Goal: Task Accomplishment & Management: Use online tool/utility

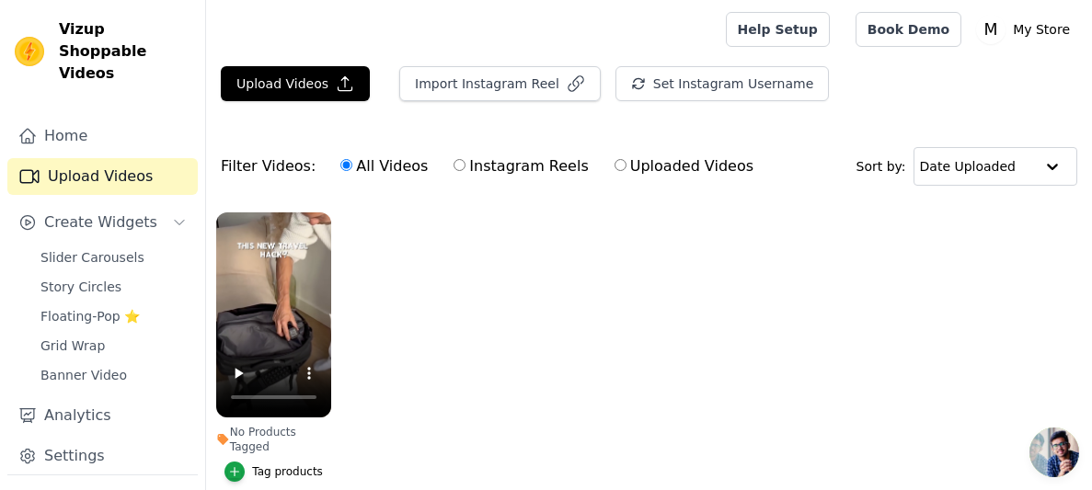
click at [286, 464] on div "Tag products" at bounding box center [287, 471] width 71 height 15
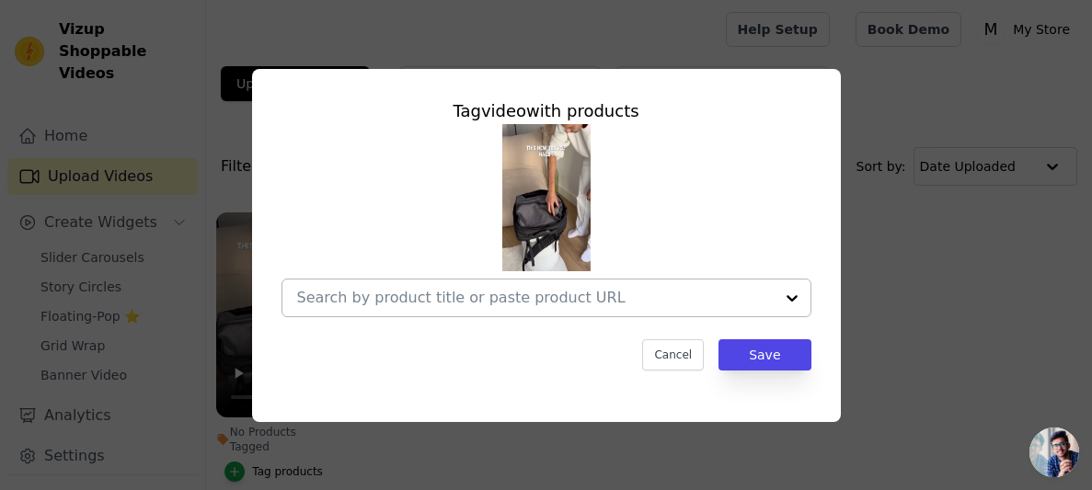
click at [452, 280] on div at bounding box center [535, 298] width 476 height 37
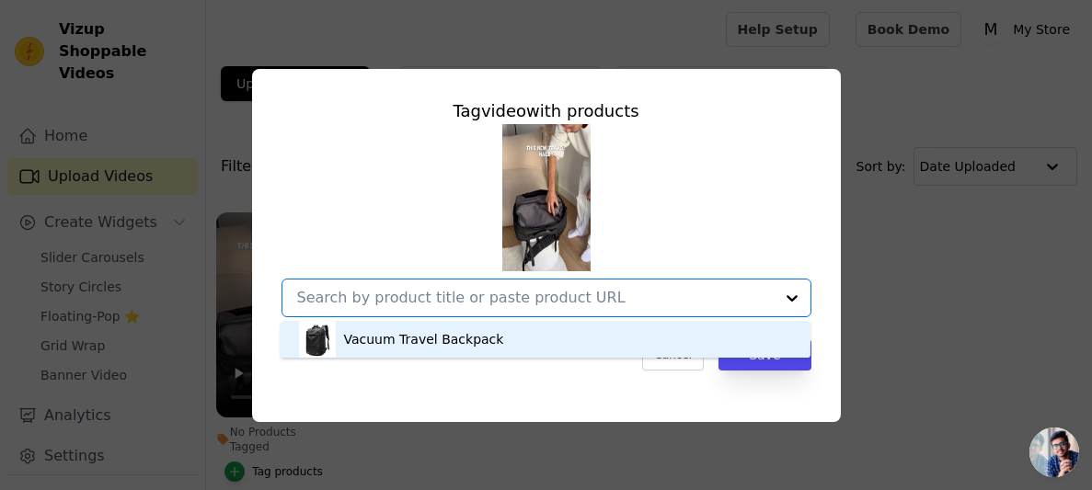
click at [452, 292] on input "No Products Tagged Tag video with products Vacuum Travel Backpack Option undefi…" at bounding box center [535, 297] width 476 height 17
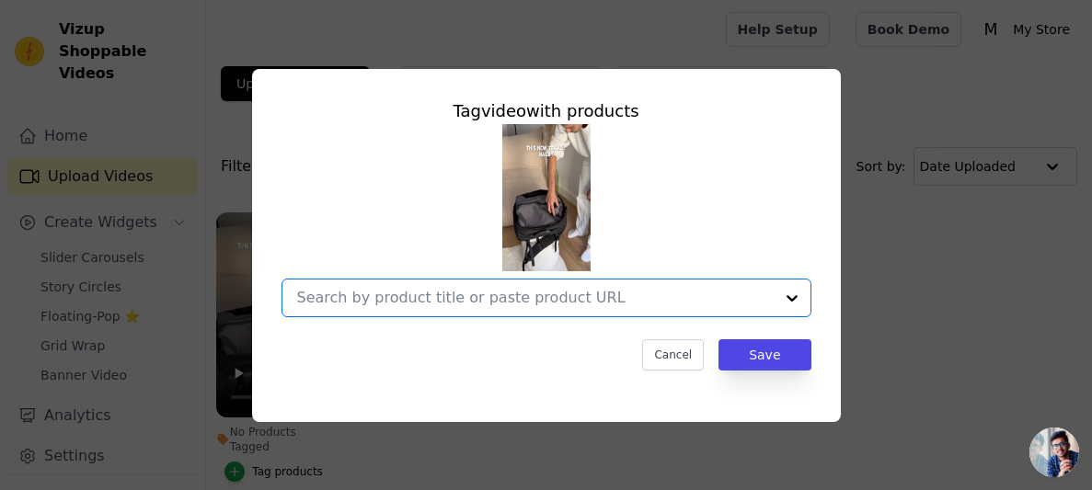
click at [452, 292] on input "No Products Tagged Tag video with products Option undefined, selected. Select i…" at bounding box center [535, 297] width 476 height 17
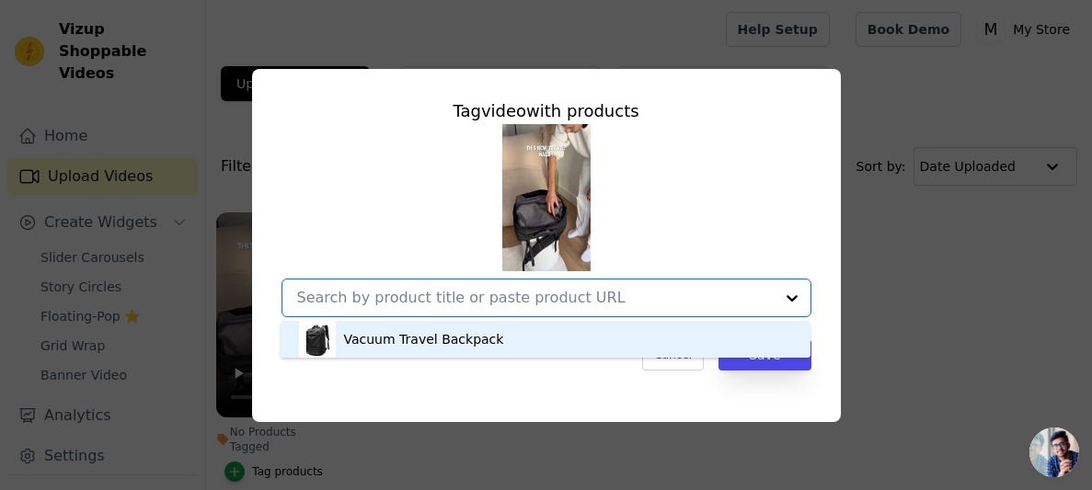
click at [444, 325] on div "Vacuum Travel Backpack" at bounding box center [545, 339] width 493 height 37
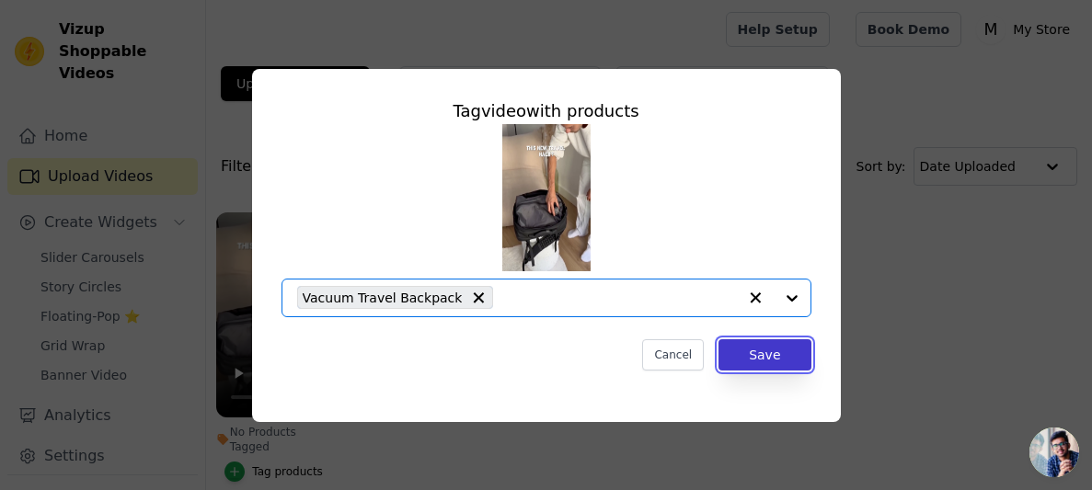
click at [752, 348] on button "Save" at bounding box center [764, 354] width 92 height 31
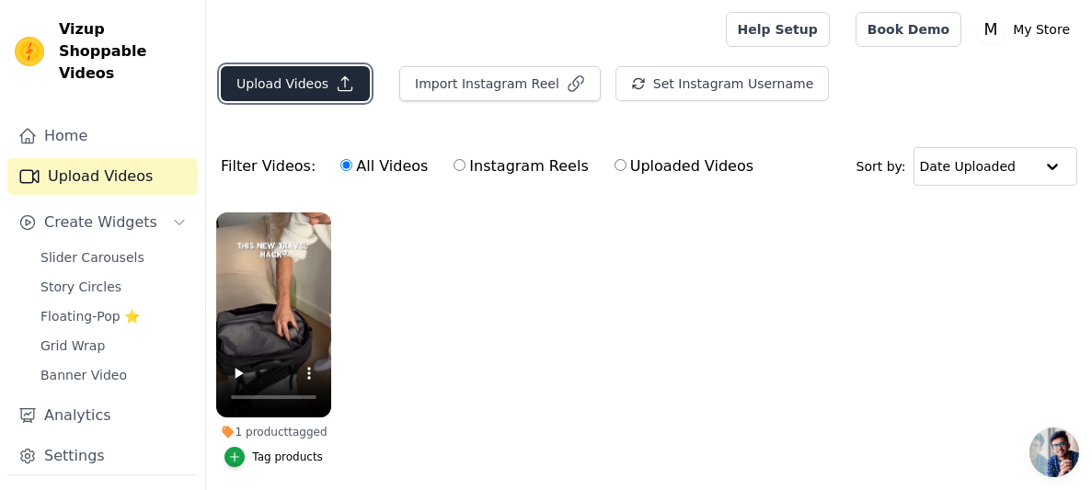
click at [273, 69] on button "Upload Videos" at bounding box center [295, 83] width 149 height 35
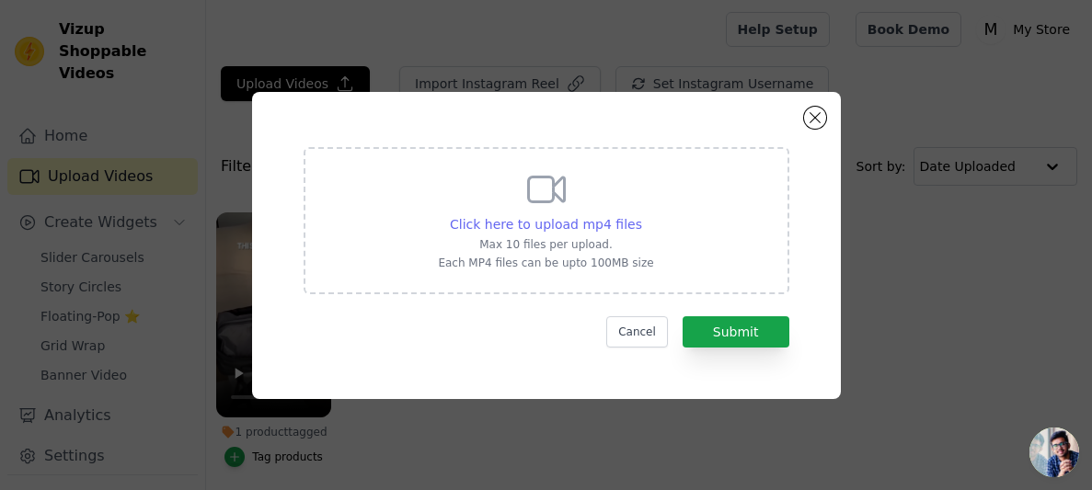
click at [572, 217] on span "Click here to upload mp4 files" at bounding box center [546, 224] width 192 height 15
click at [641, 215] on input "Click here to upload mp4 files Max 10 files per upload. Each MP4 files can be u…" at bounding box center [641, 214] width 1 height 1
type input "C:\fakepath\v0f044gc0000coe1gtvog65ql08lnd30.mp4"
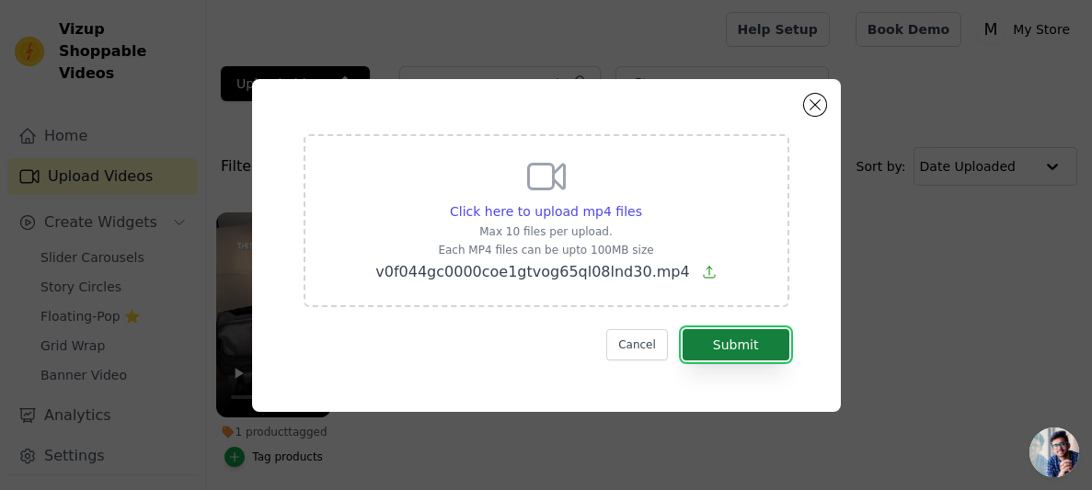
click at [748, 336] on button "Submit" at bounding box center [735, 344] width 107 height 31
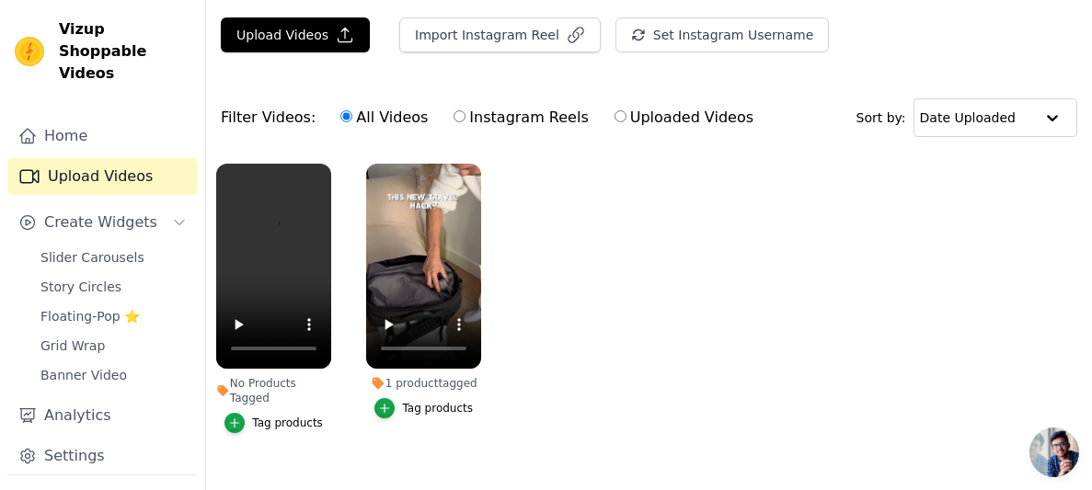
scroll to position [53, 0]
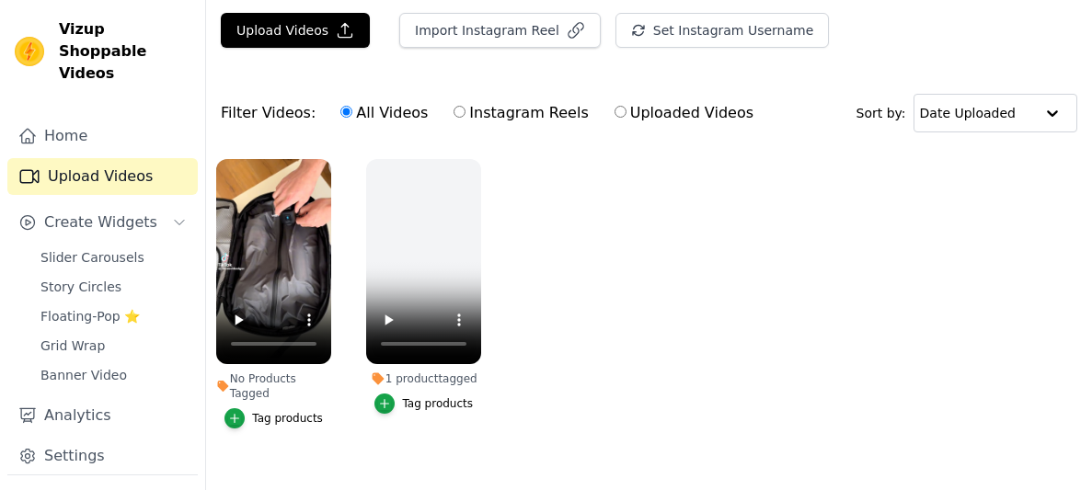
scroll to position [53, 0]
click at [239, 412] on icon "button" at bounding box center [234, 418] width 13 height 13
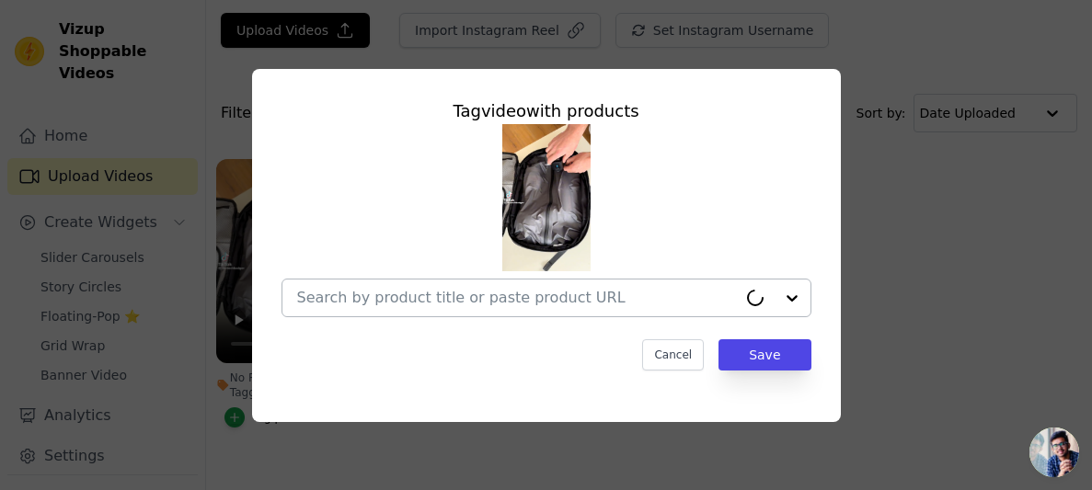
click at [491, 282] on div at bounding box center [517, 298] width 440 height 37
click at [421, 362] on div "Cancel Save" at bounding box center [546, 354] width 530 height 31
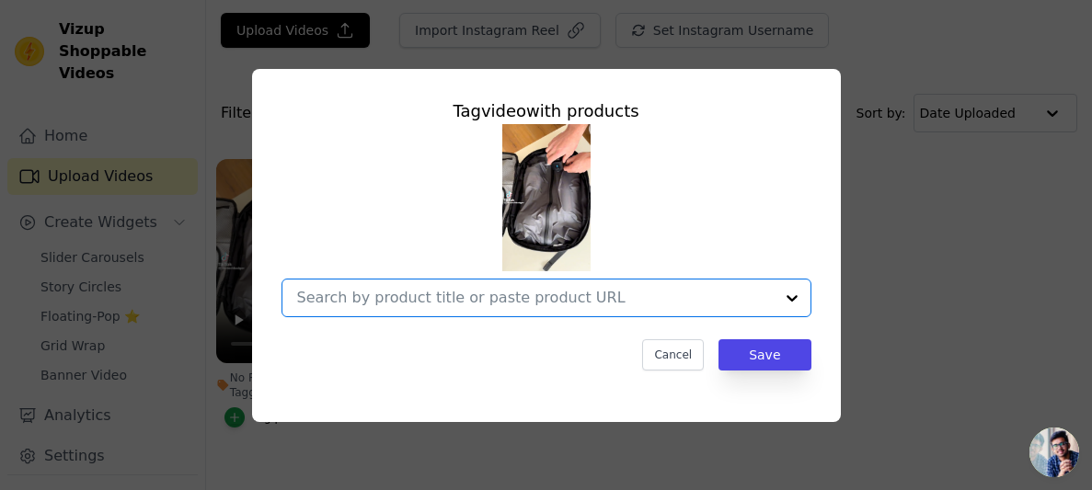
click at [448, 305] on input "No Products Tagged Tag video with products Option undefined, selected. Select i…" at bounding box center [535, 297] width 476 height 17
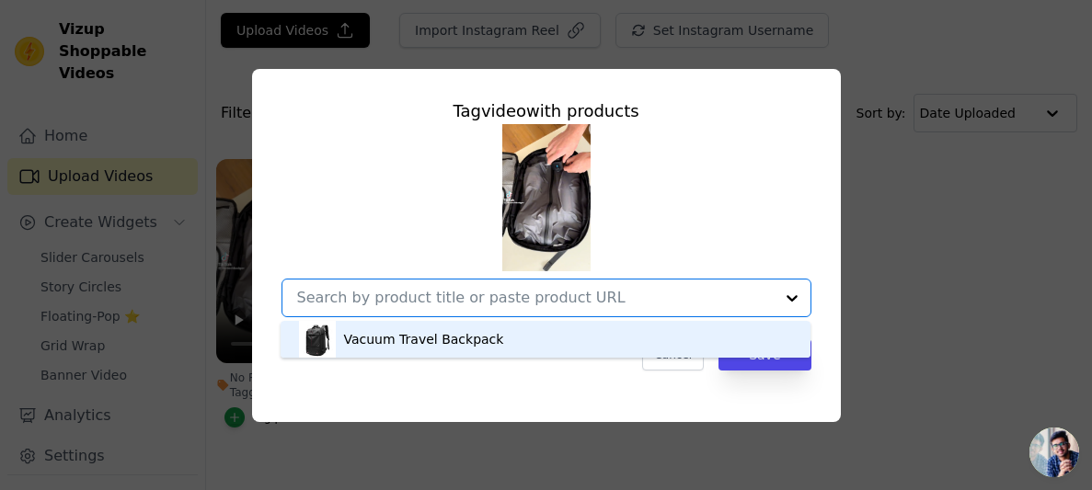
click at [444, 339] on div "Vacuum Travel Backpack" at bounding box center [423, 339] width 160 height 18
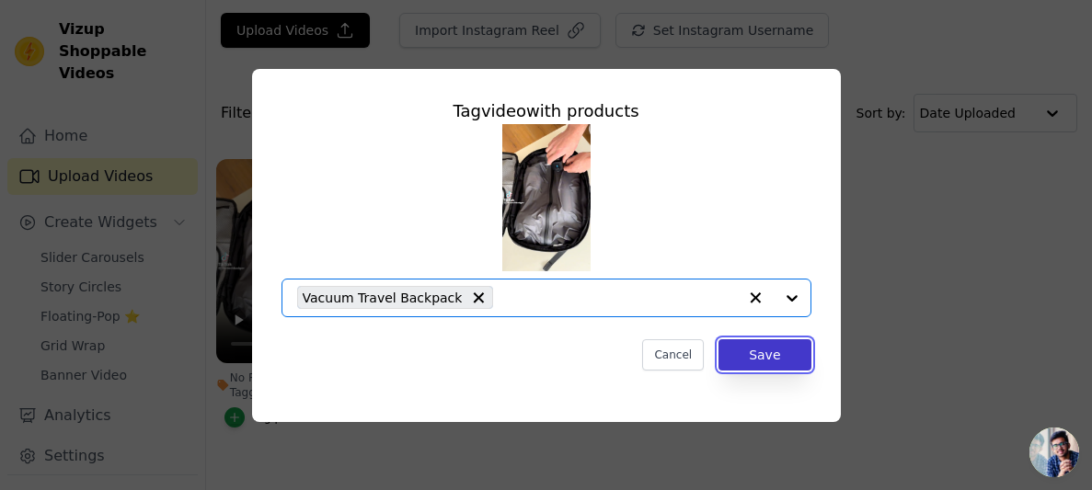
click at [758, 358] on button "Save" at bounding box center [764, 354] width 92 height 31
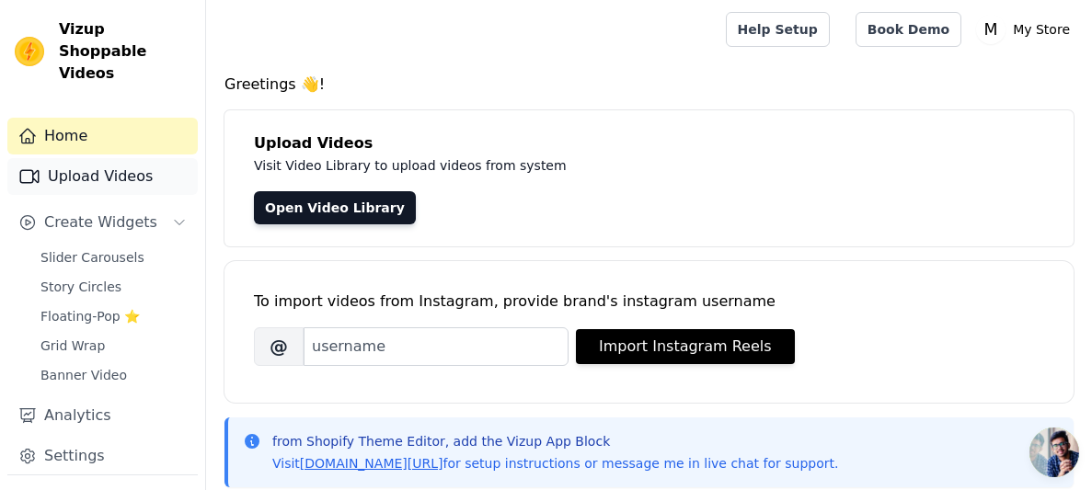
click at [129, 158] on link "Upload Videos" at bounding box center [102, 176] width 190 height 37
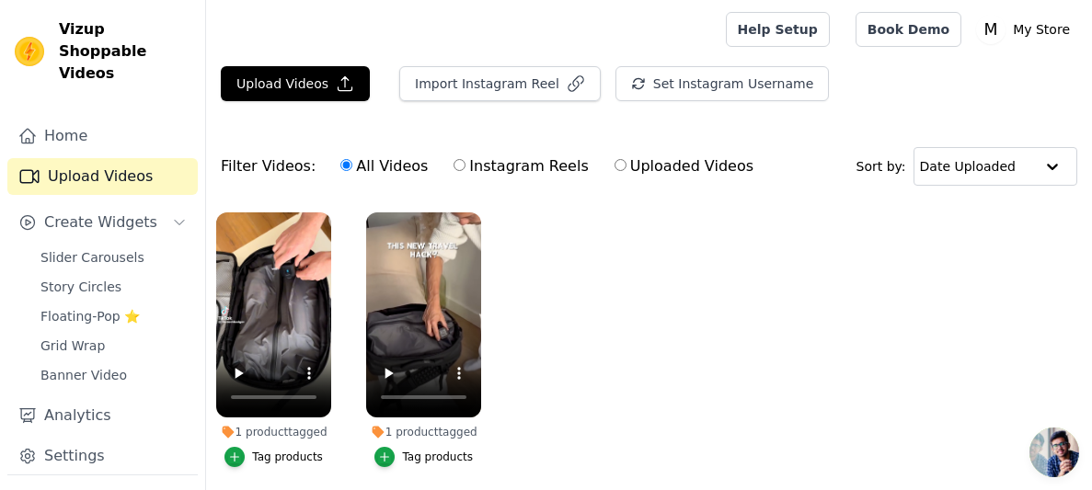
scroll to position [67, 0]
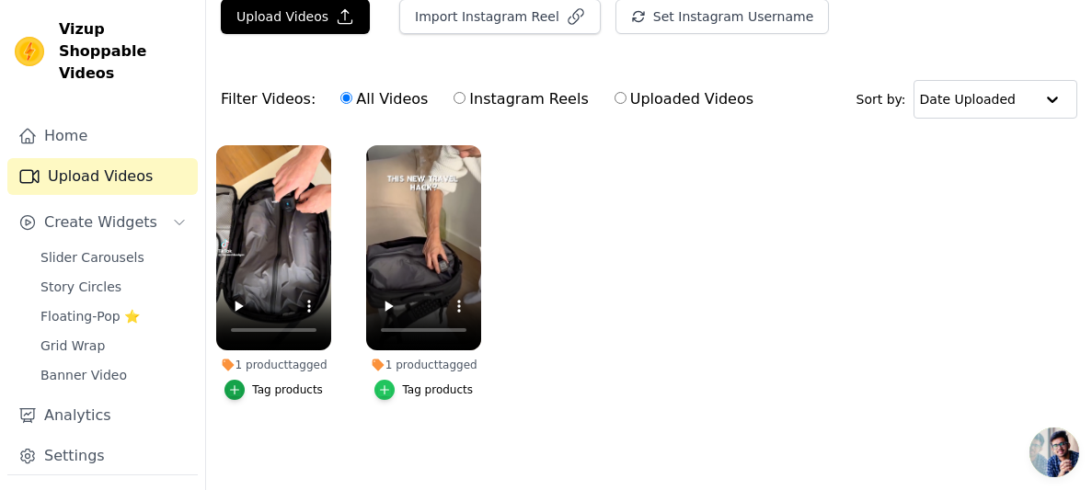
click at [387, 390] on icon "button" at bounding box center [385, 389] width 8 height 8
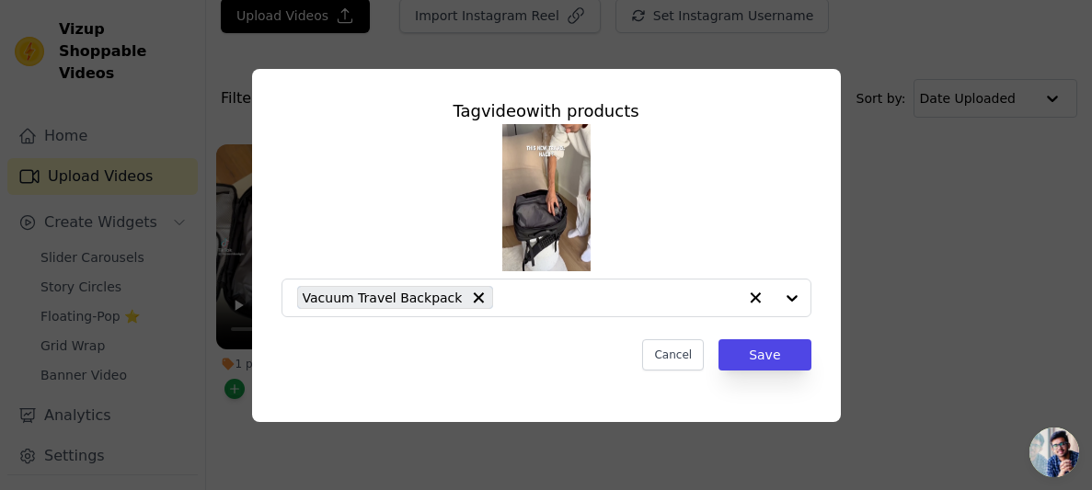
scroll to position [0, 0]
click at [769, 345] on button "Save" at bounding box center [764, 354] width 92 height 31
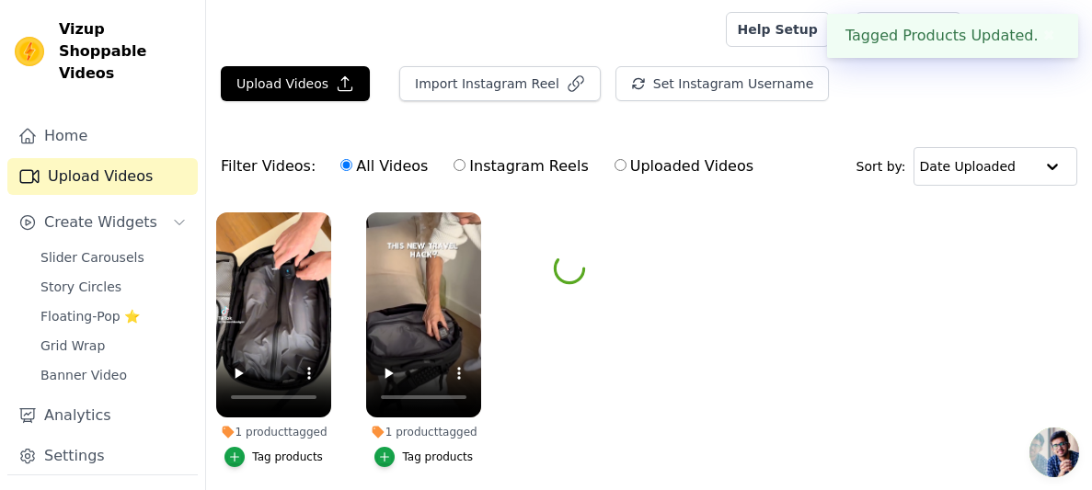
scroll to position [67, 0]
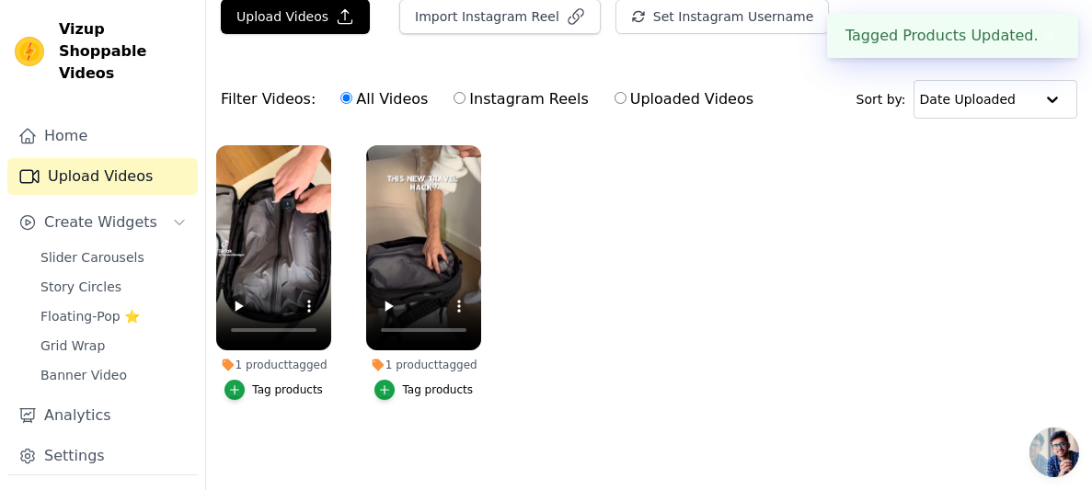
click at [315, 389] on div "Tag products" at bounding box center [287, 390] width 71 height 15
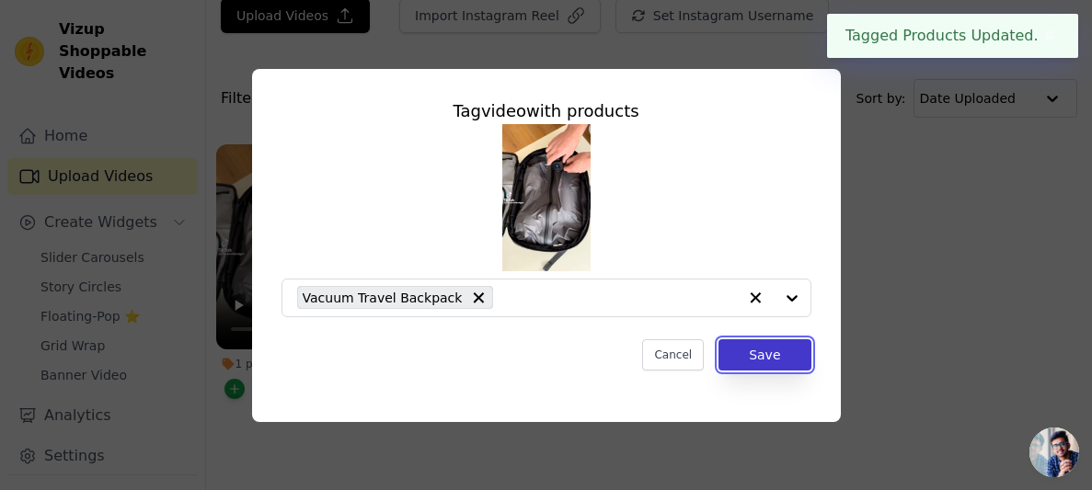
click at [788, 361] on button "Save" at bounding box center [764, 354] width 92 height 31
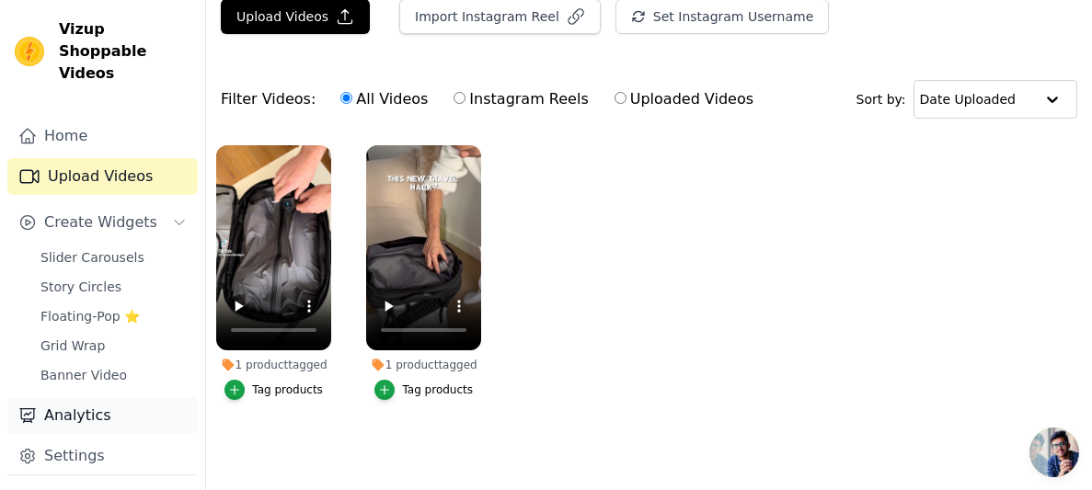
scroll to position [96, 0]
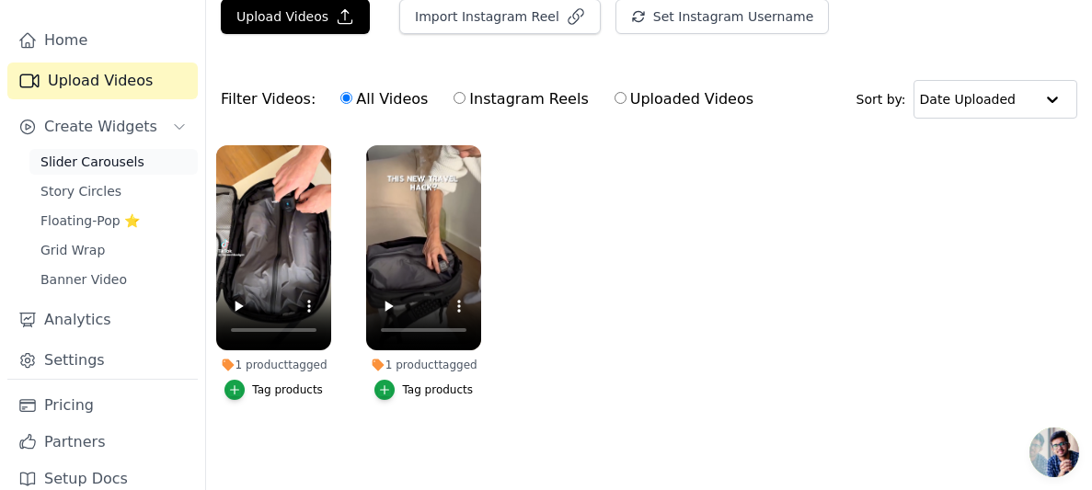
click at [109, 153] on span "Slider Carousels" at bounding box center [92, 162] width 104 height 18
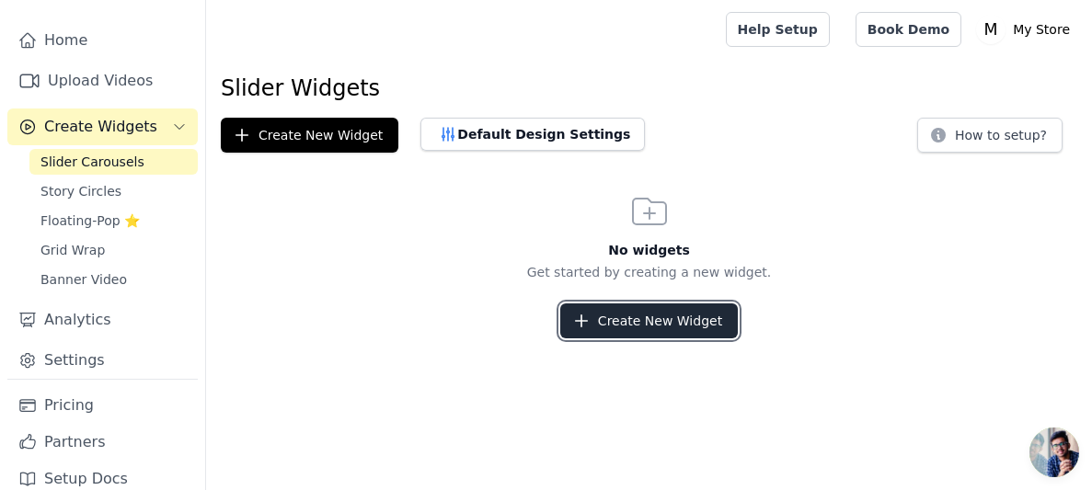
click at [657, 315] on button "Create New Widget" at bounding box center [648, 320] width 177 height 35
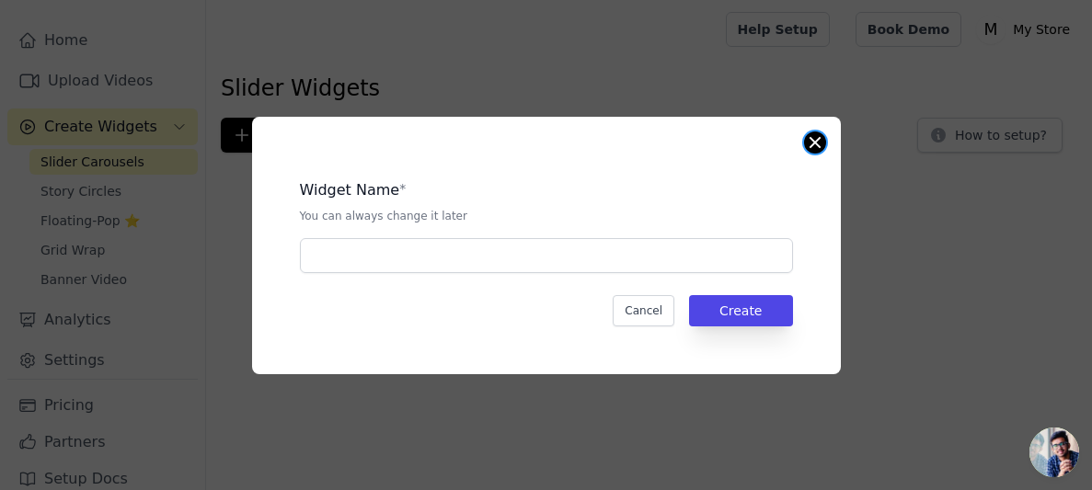
click at [812, 149] on button "Close modal" at bounding box center [815, 143] width 22 height 22
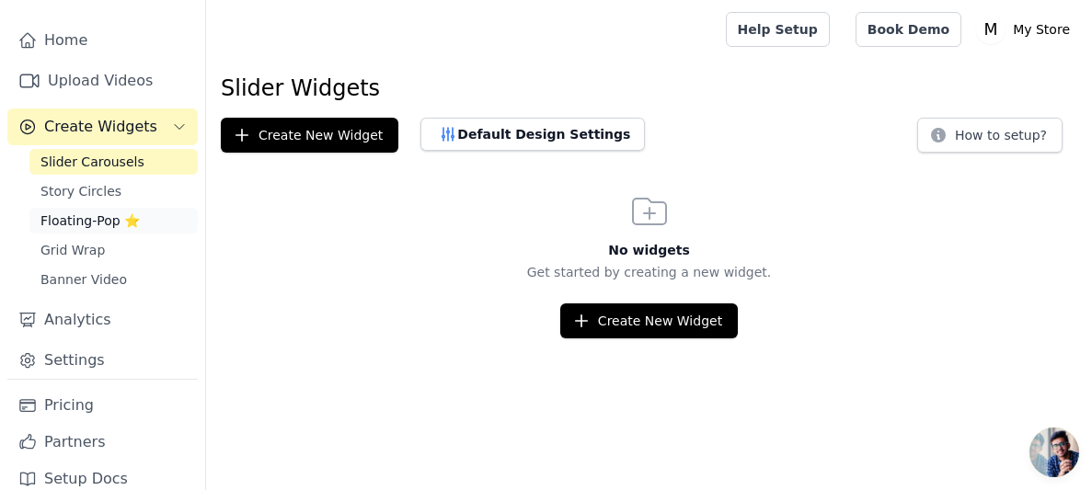
click at [118, 212] on span "Floating-Pop ⭐" at bounding box center [89, 221] width 99 height 18
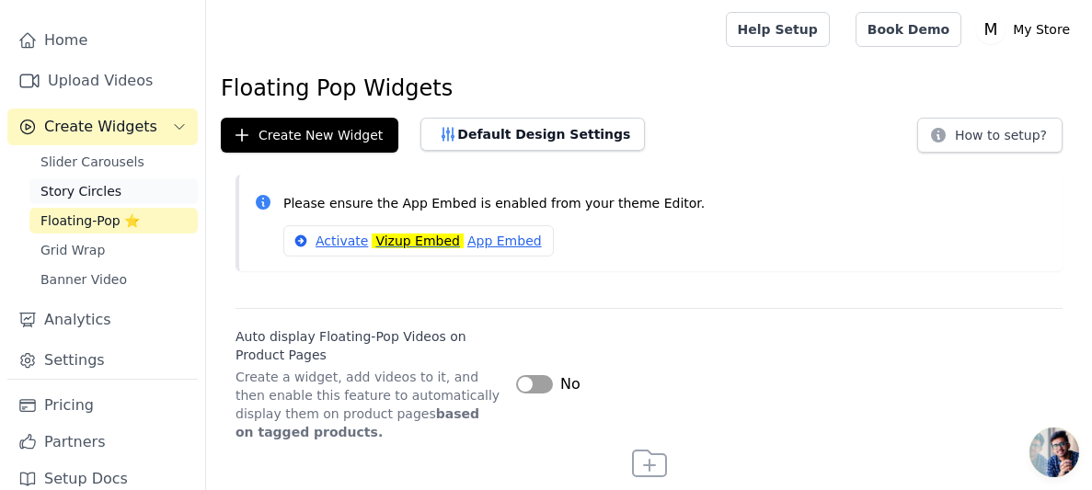
click at [112, 182] on span "Story Circles" at bounding box center [80, 191] width 81 height 18
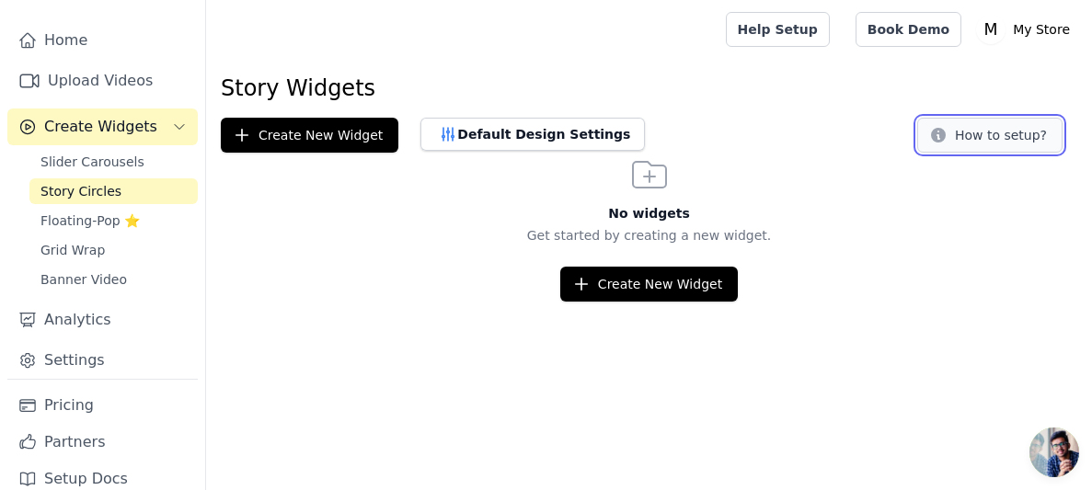
click at [984, 122] on button "How to setup?" at bounding box center [989, 135] width 145 height 35
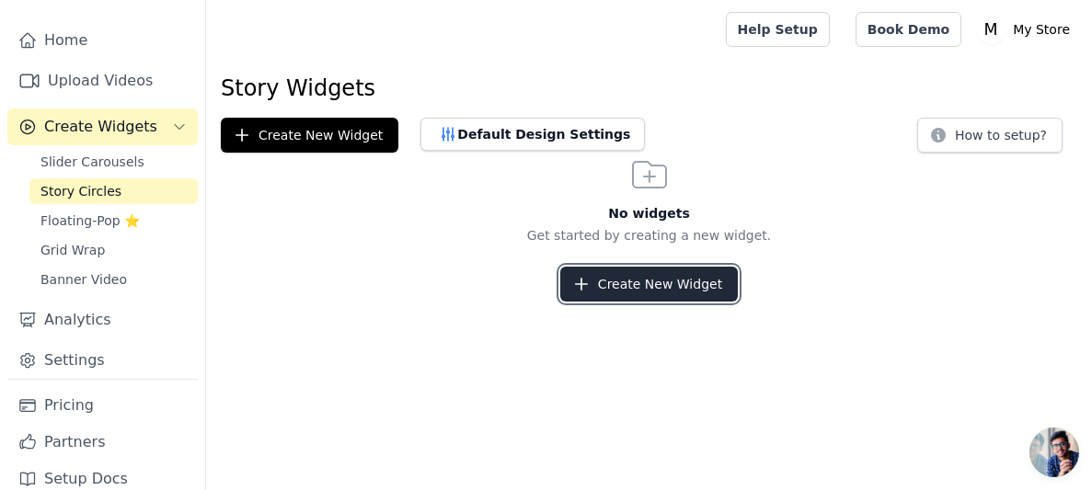
click at [647, 277] on button "Create New Widget" at bounding box center [648, 284] width 177 height 35
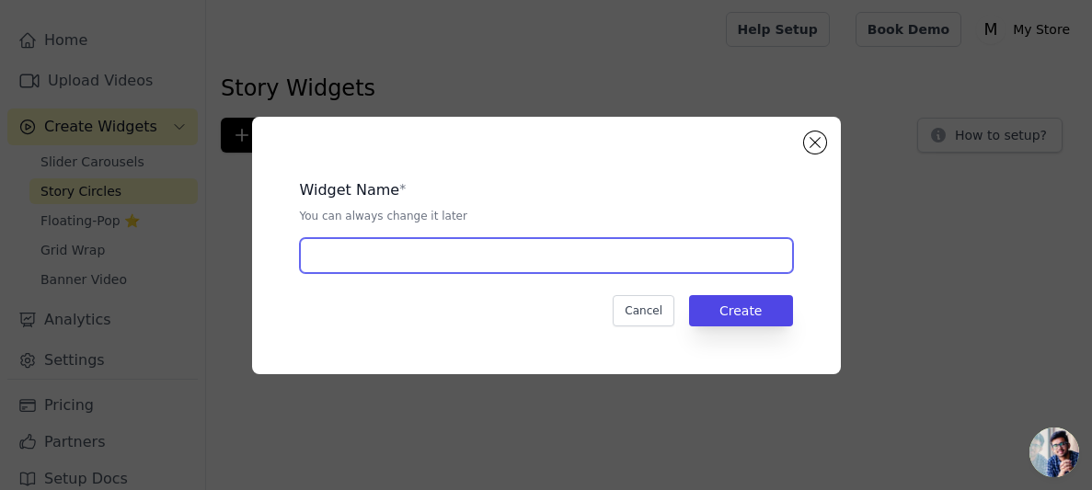
click at [588, 247] on input "text" at bounding box center [546, 255] width 493 height 35
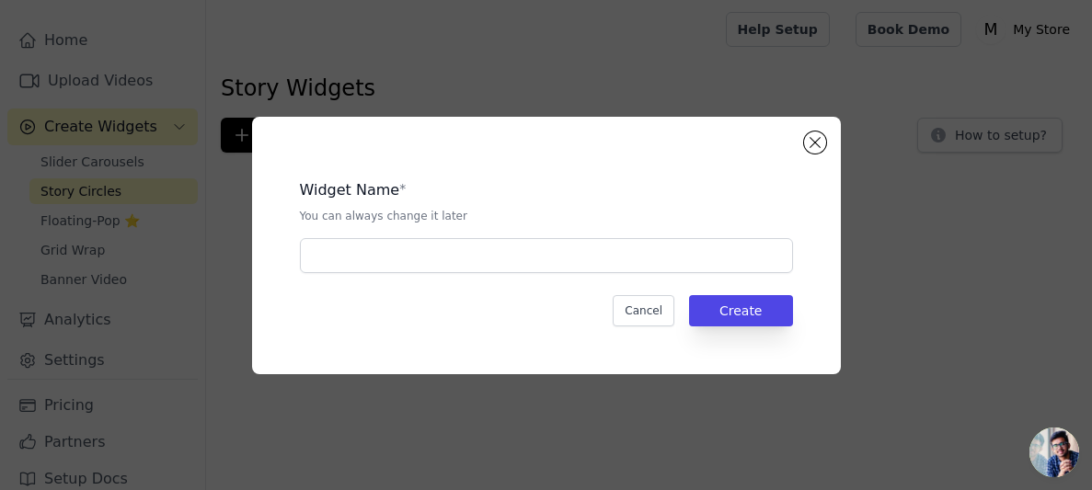
click at [824, 132] on div "Widget Name * You can always change it later Cancel Create" at bounding box center [546, 245] width 589 height 257
click at [809, 143] on button "Close modal" at bounding box center [815, 143] width 22 height 22
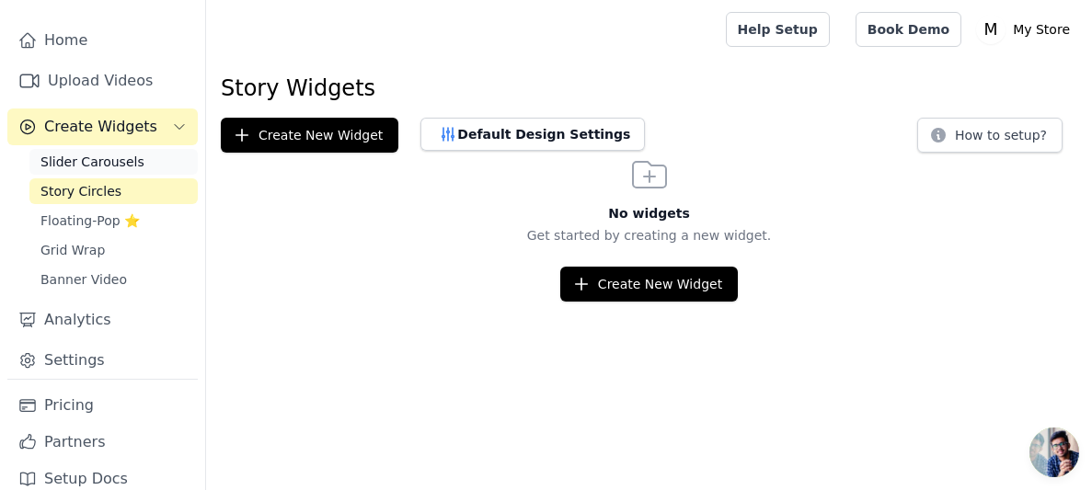
click at [95, 153] on span "Slider Carousels" at bounding box center [92, 162] width 104 height 18
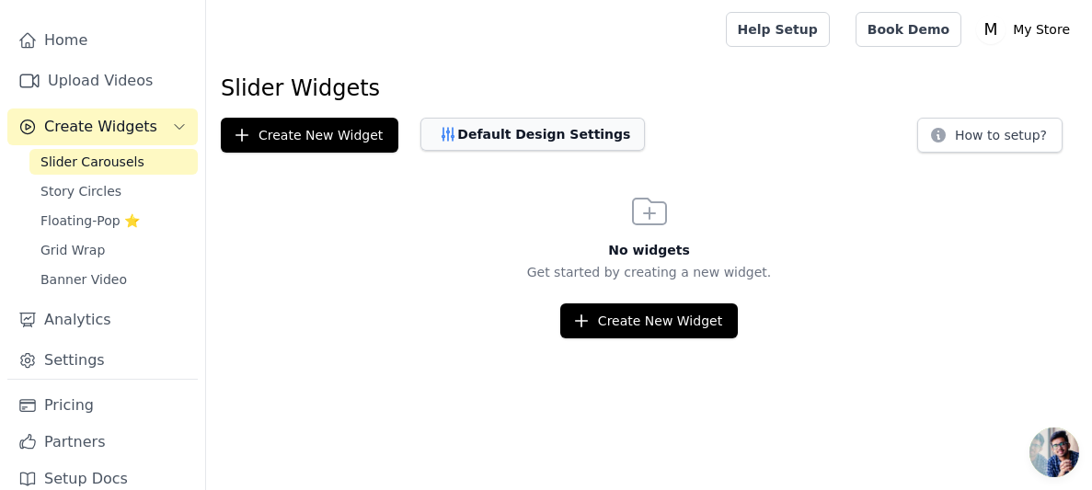
click at [507, 126] on button "Default Design Settings" at bounding box center [532, 134] width 224 height 33
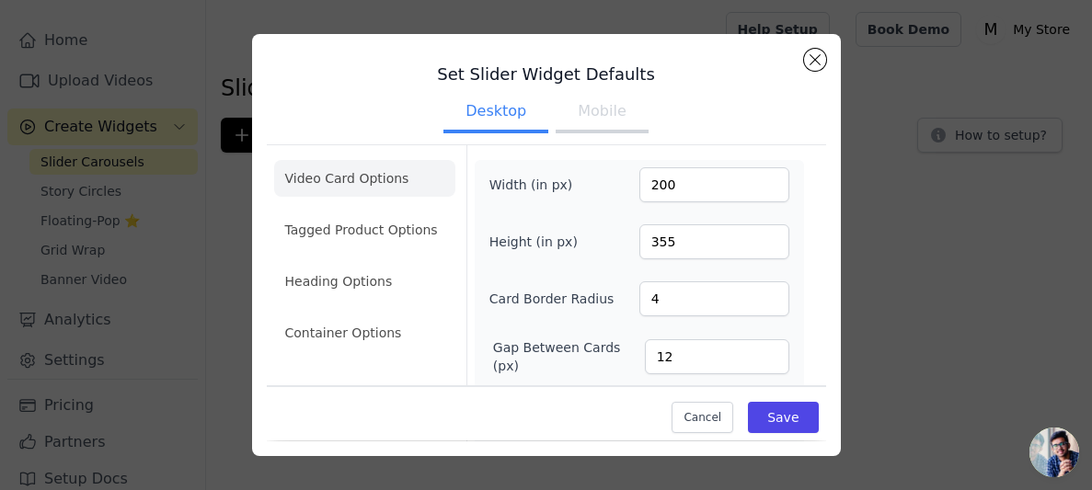
click at [828, 50] on div "Set Slider Widget Defaults Desktop Mobile Video Card Options Tagged Product Opt…" at bounding box center [546, 244] width 589 height 421
click at [821, 52] on button "Close modal" at bounding box center [815, 60] width 22 height 22
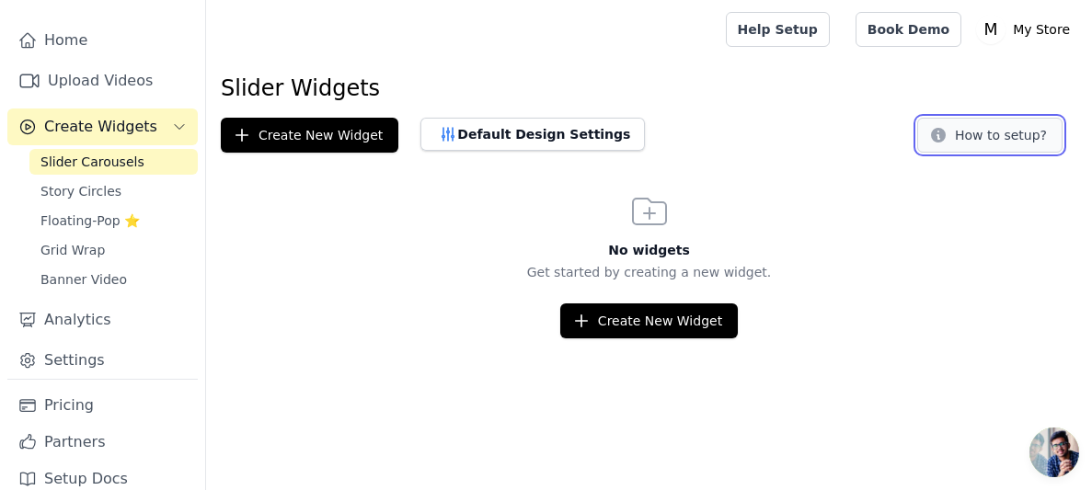
click at [961, 118] on button "How to setup?" at bounding box center [989, 135] width 145 height 35
click at [669, 338] on html "Vizup Shoppable Videos Home Upload Videos Create Widgets Slider Carousels Story…" at bounding box center [546, 169] width 1092 height 338
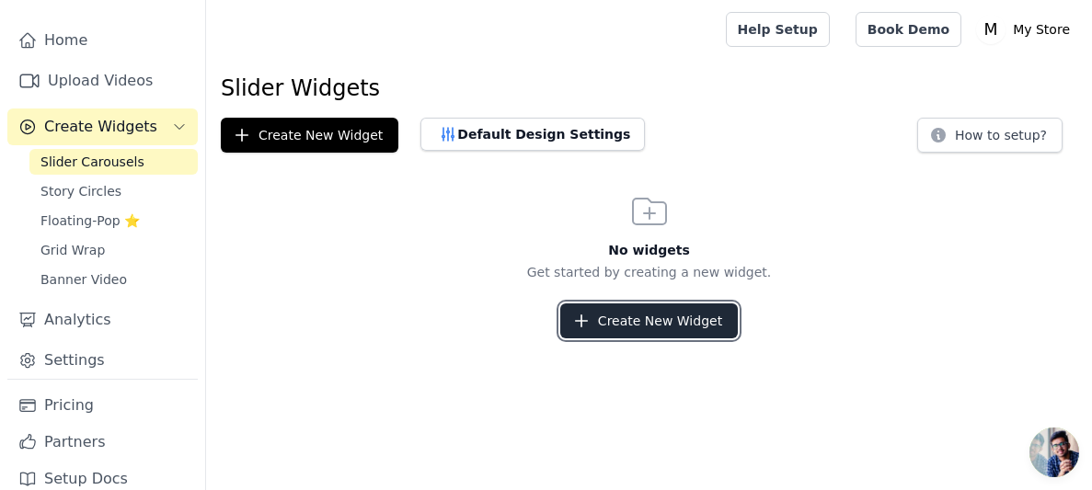
click at [665, 324] on button "Create New Widget" at bounding box center [648, 320] width 177 height 35
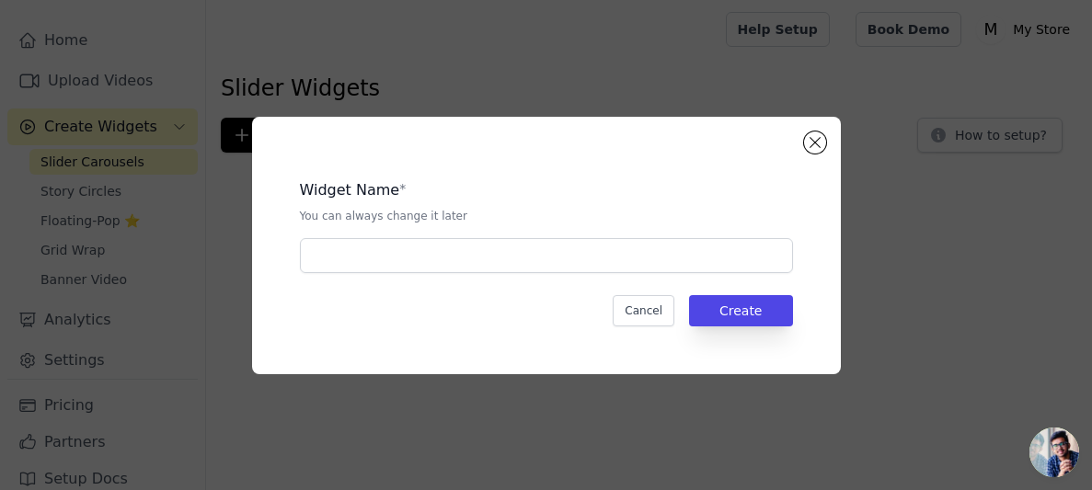
click at [543, 235] on div "Widget Name * You can always change it later" at bounding box center [546, 219] width 493 height 109
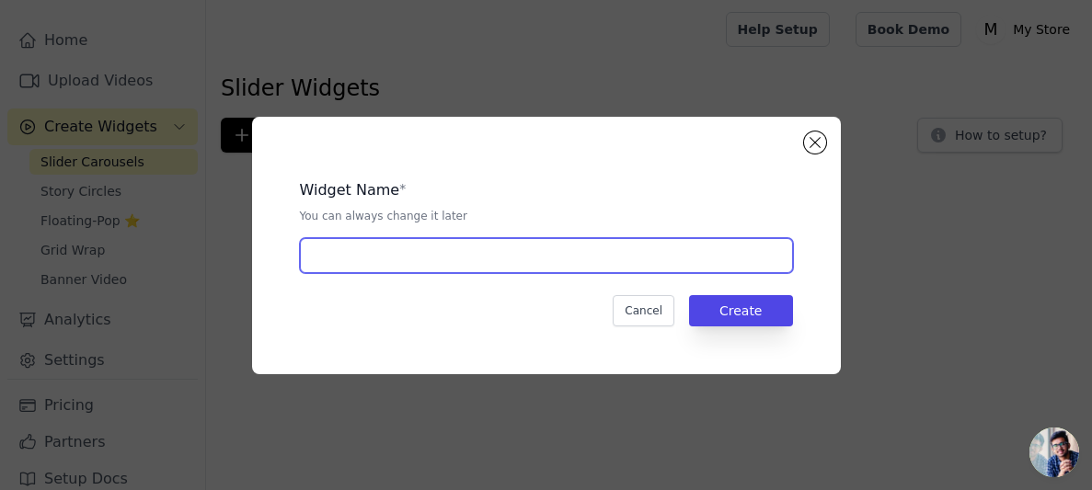
click at [545, 245] on input "text" at bounding box center [546, 255] width 493 height 35
type input "Product page"
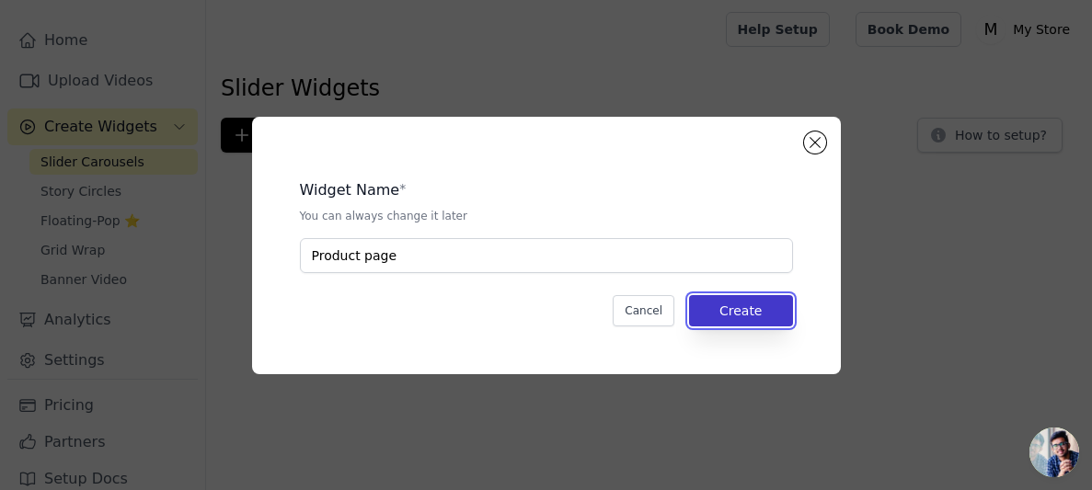
click at [714, 311] on button "Create" at bounding box center [741, 310] width 104 height 31
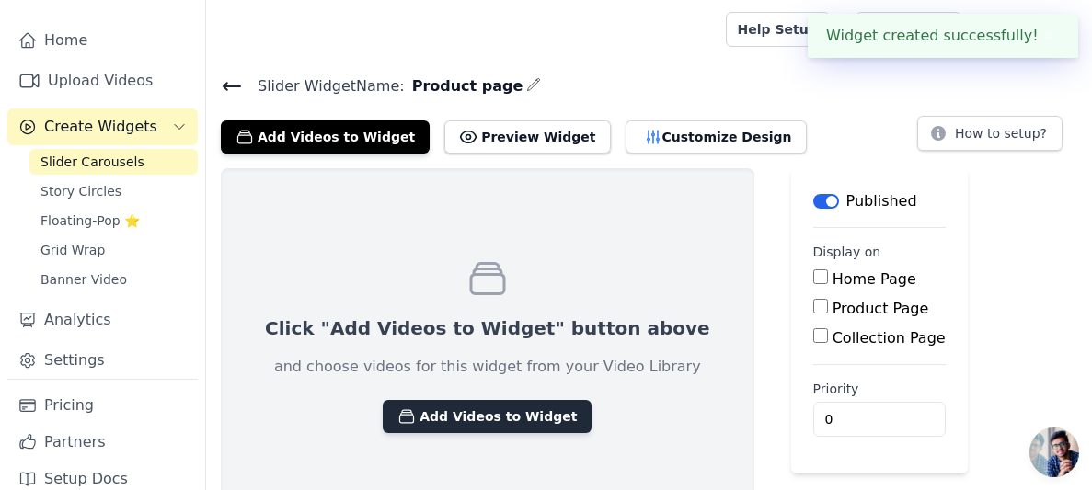
click at [505, 418] on button "Add Videos to Widget" at bounding box center [487, 416] width 209 height 33
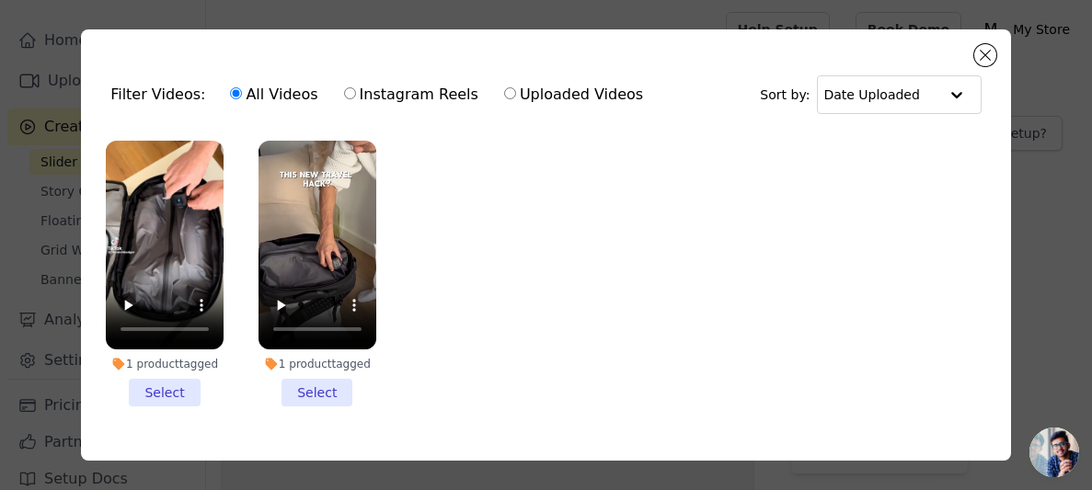
click at [326, 388] on li "1 product tagged Select" at bounding box center [317, 274] width 118 height 266
click at [0, 0] on input "1 product tagged Select" at bounding box center [0, 0] width 0 height 0
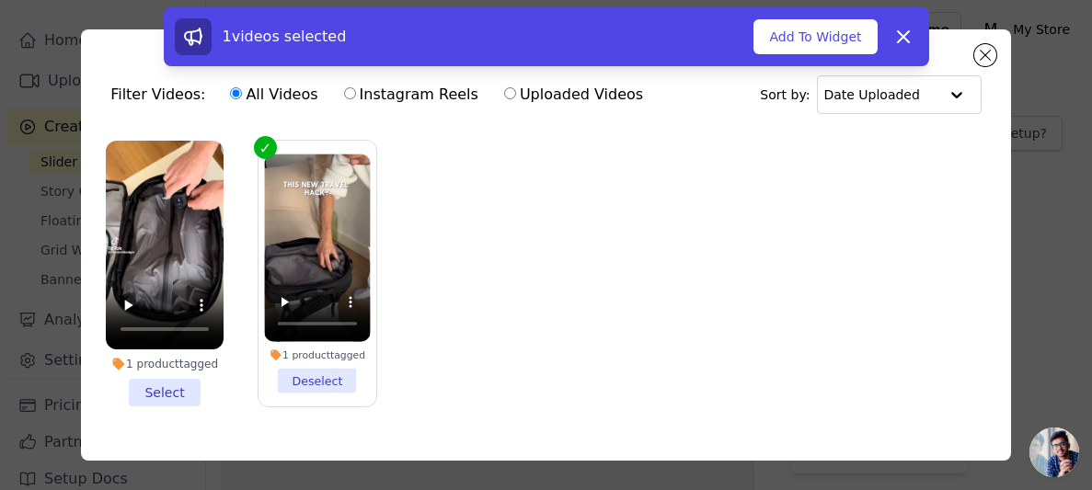
click at [193, 390] on li "1 product tagged Select" at bounding box center [165, 274] width 118 height 266
click at [0, 0] on input "1 product tagged Select" at bounding box center [0, 0] width 0 height 0
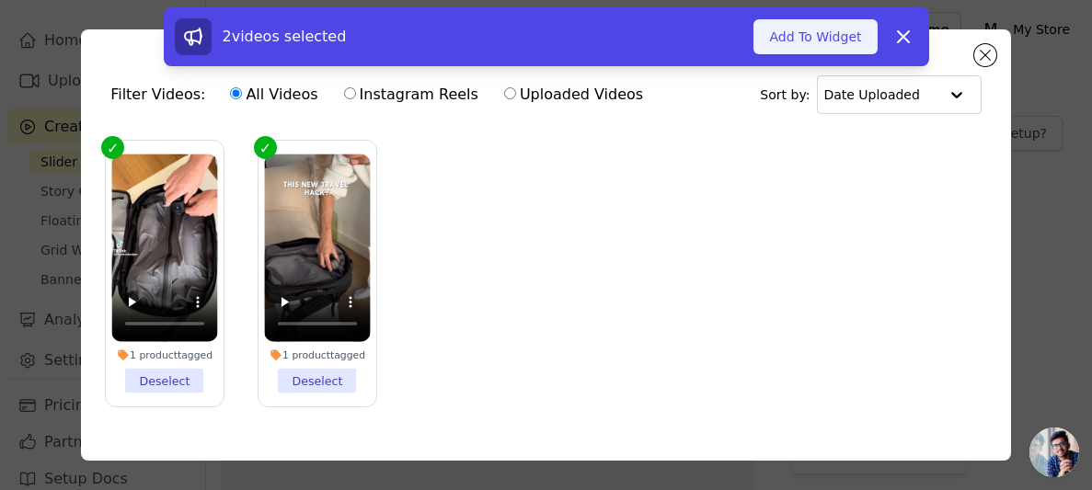
click at [812, 32] on button "Add To Widget" at bounding box center [814, 36] width 123 height 35
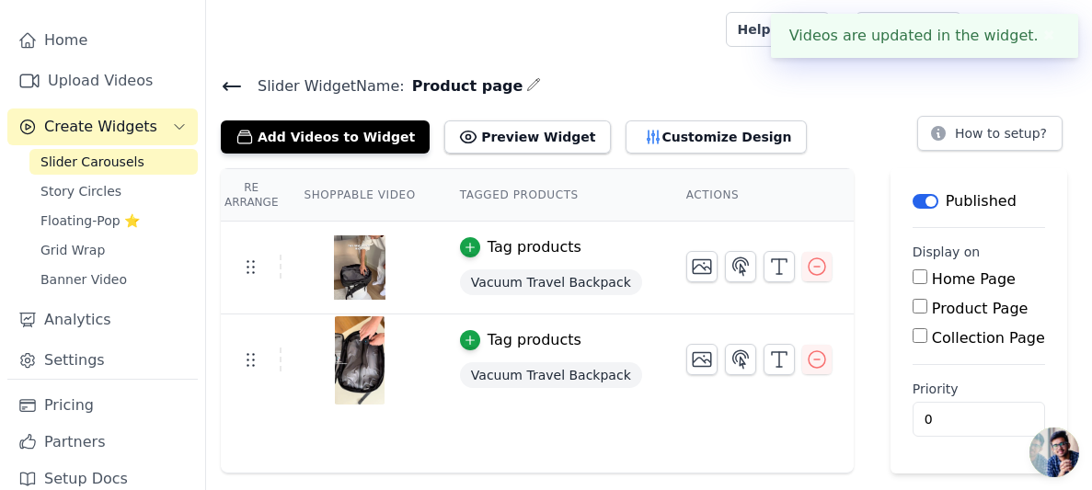
click at [912, 296] on div "Home Page Product Page Collection Page" at bounding box center [978, 309] width 132 height 81
click at [912, 302] on input "Product Page" at bounding box center [919, 306] width 15 height 15
checkbox input "true"
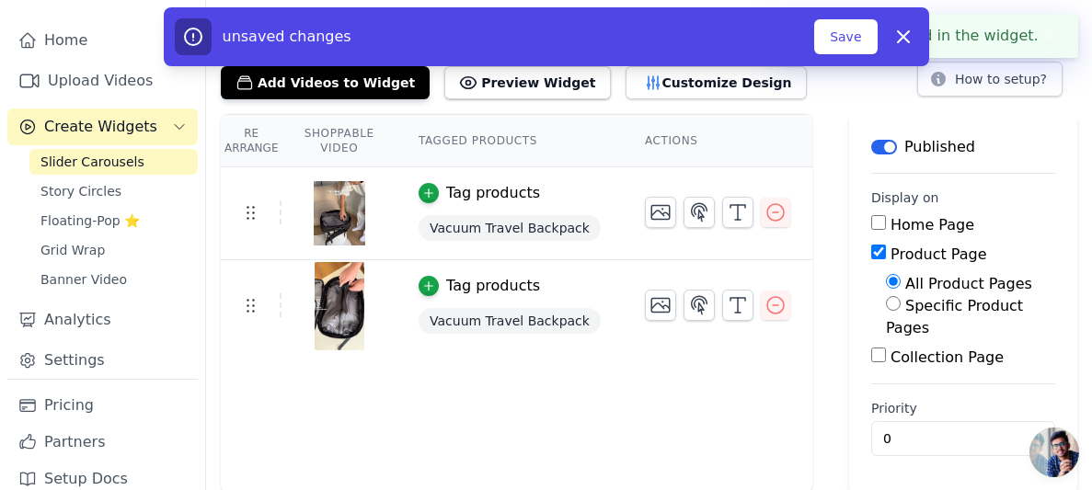
scroll to position [55, 0]
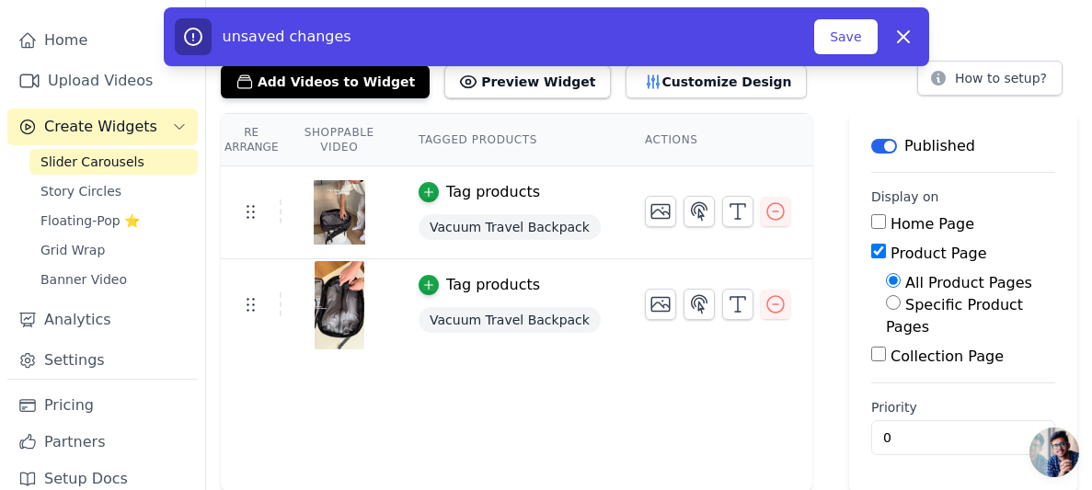
click at [900, 302] on input "Specific Product Pages" at bounding box center [893, 302] width 15 height 15
radio input "true"
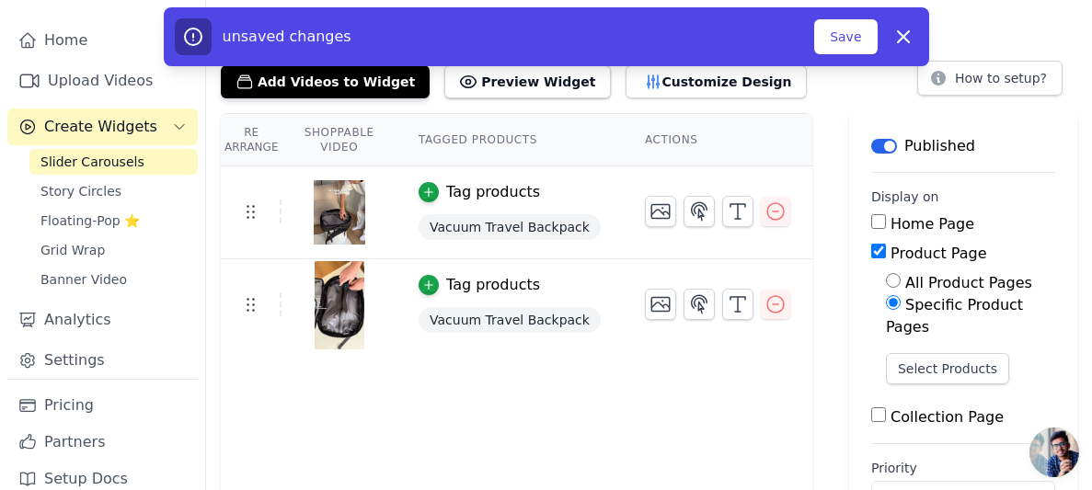
click at [898, 274] on input "All Product Pages" at bounding box center [893, 280] width 15 height 15
radio input "true"
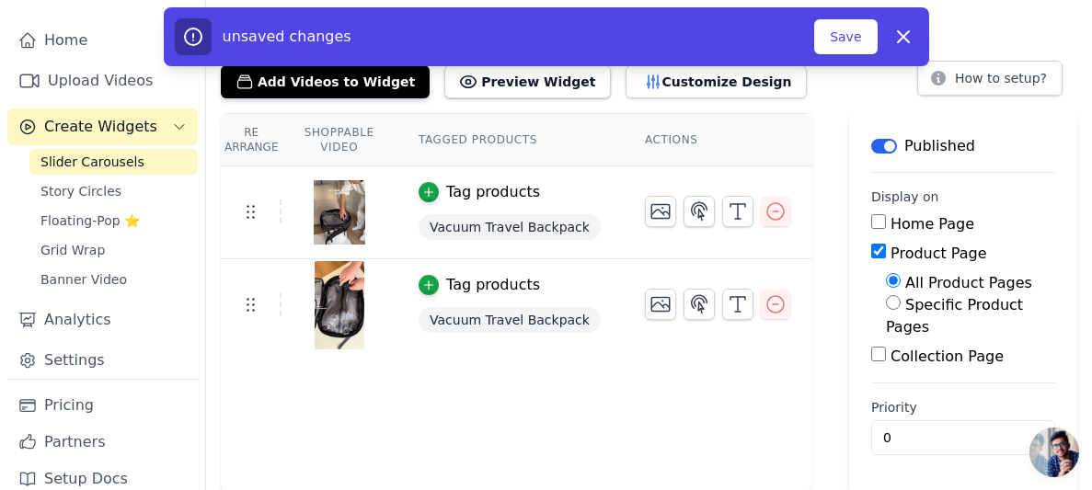
click at [897, 303] on input "Specific Product Pages" at bounding box center [893, 302] width 15 height 15
radio input "true"
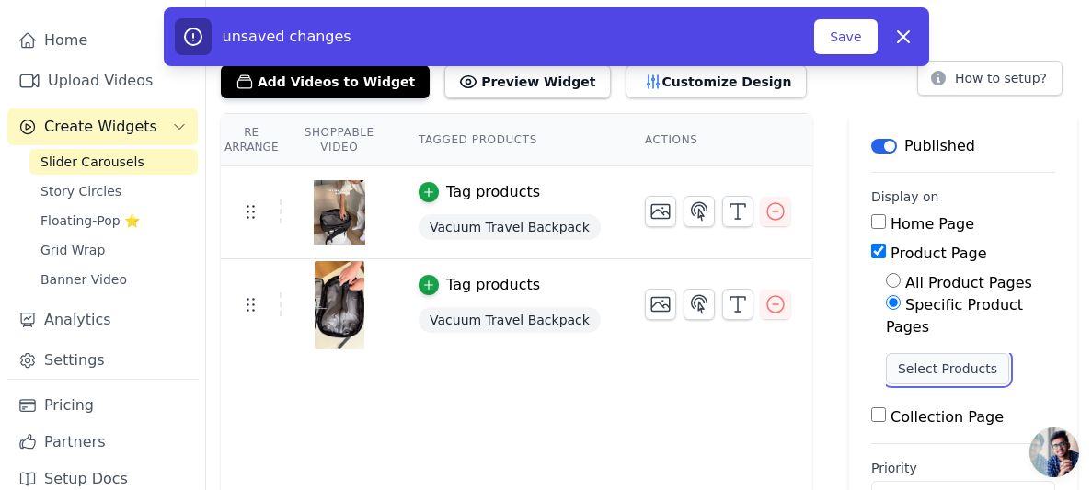
click at [917, 360] on button "Select Products" at bounding box center [947, 368] width 123 height 31
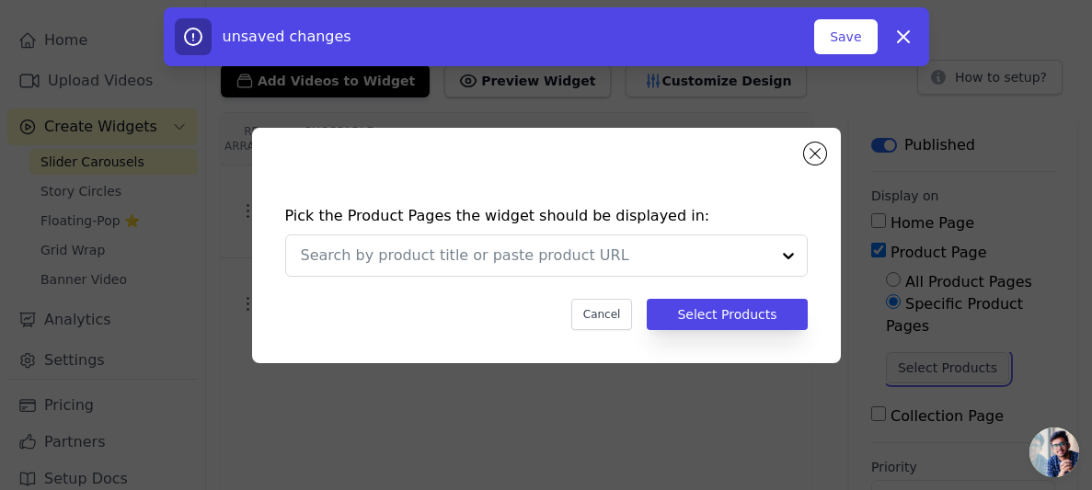
scroll to position [0, 0]
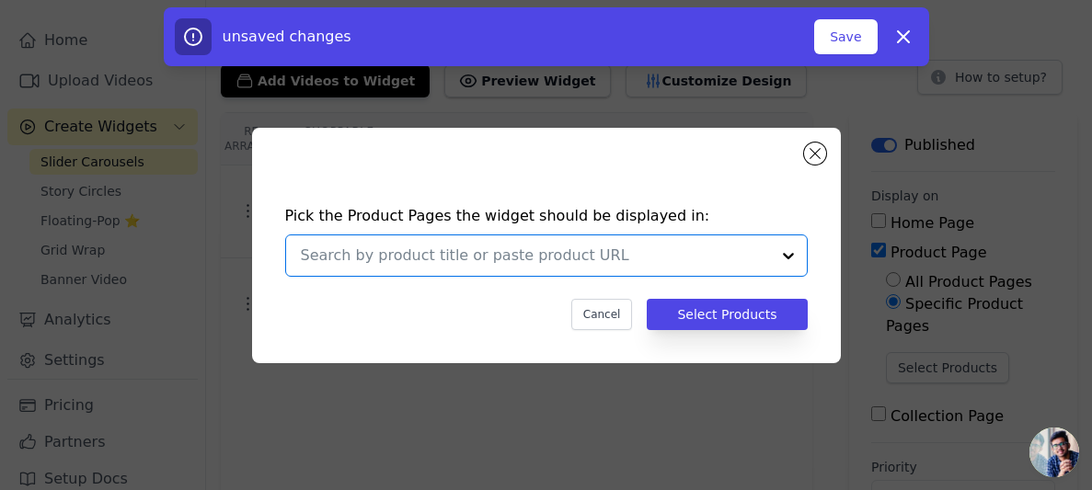
click at [692, 259] on input "text" at bounding box center [535, 256] width 469 height 22
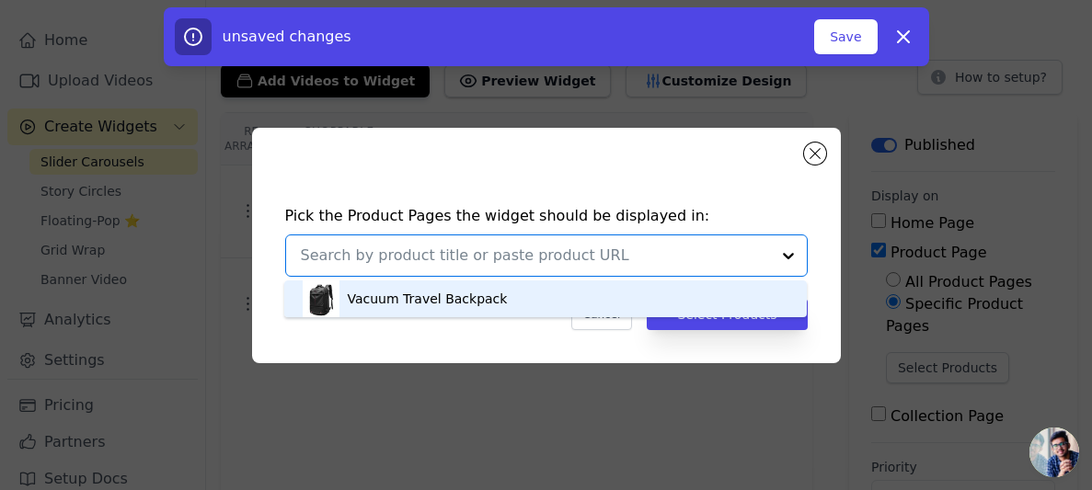
click at [624, 292] on div "Vacuum Travel Backpack" at bounding box center [546, 298] width 486 height 37
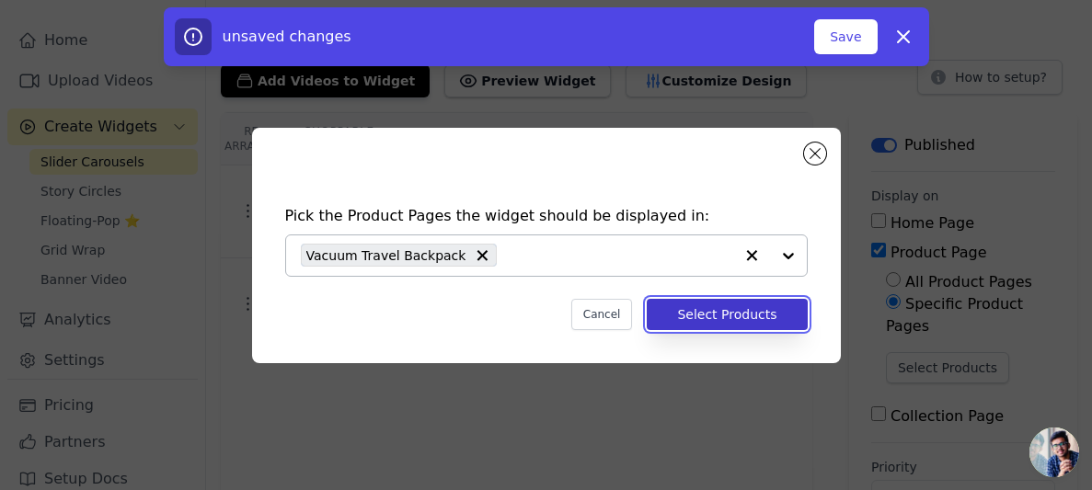
click at [739, 305] on button "Select Products" at bounding box center [726, 314] width 160 height 31
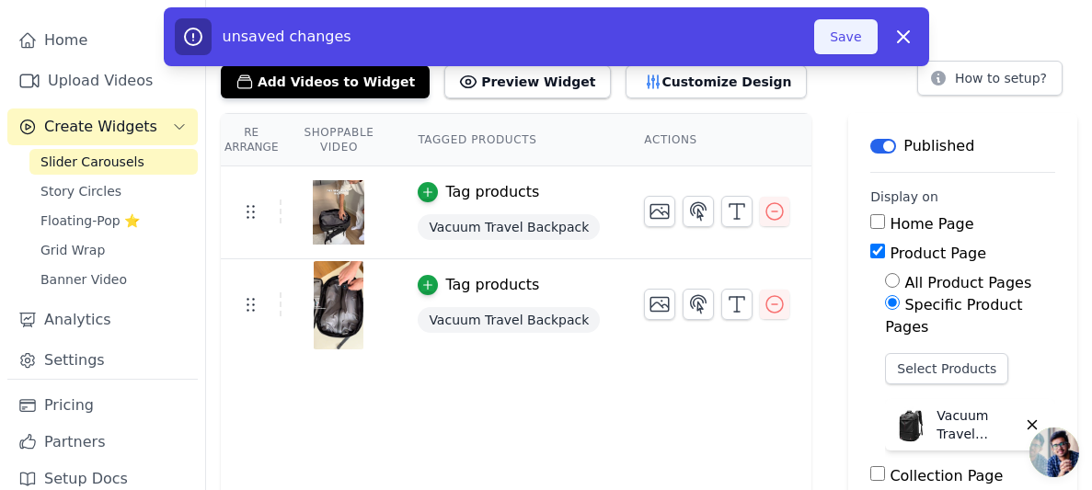
click at [837, 29] on button "Save" at bounding box center [845, 36] width 63 height 35
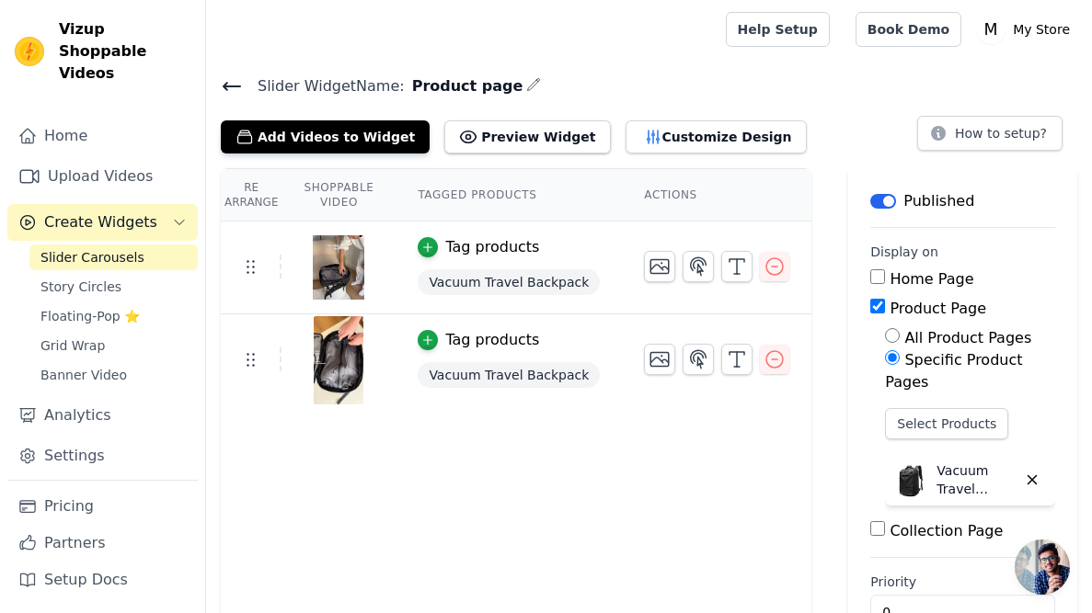
scroll to position [0, 0]
click at [116, 158] on link "Upload Videos" at bounding box center [102, 176] width 190 height 37
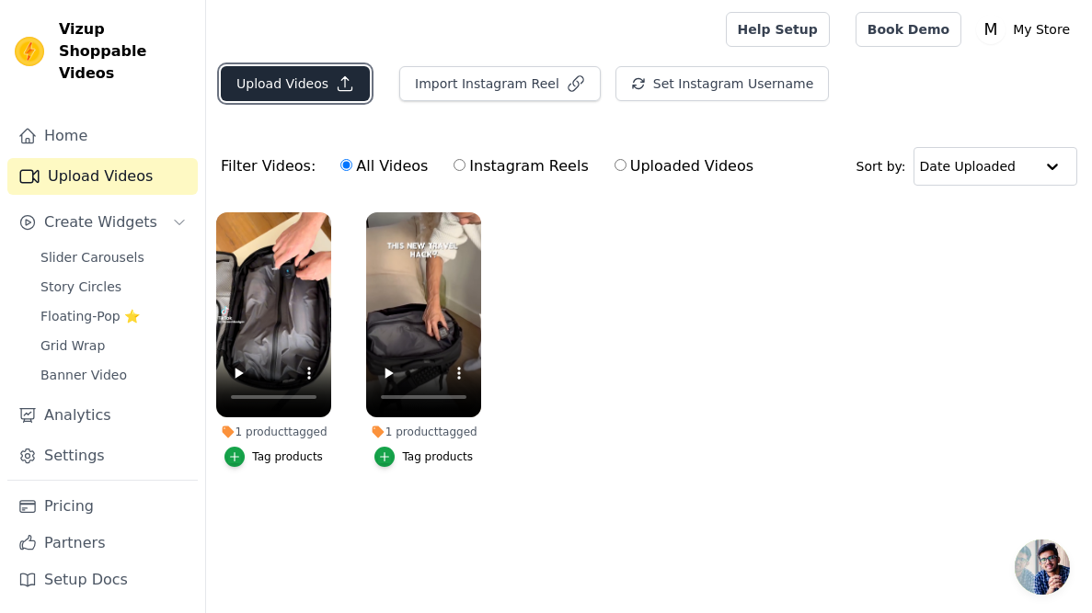
click at [299, 87] on button "Upload Videos" at bounding box center [295, 83] width 149 height 35
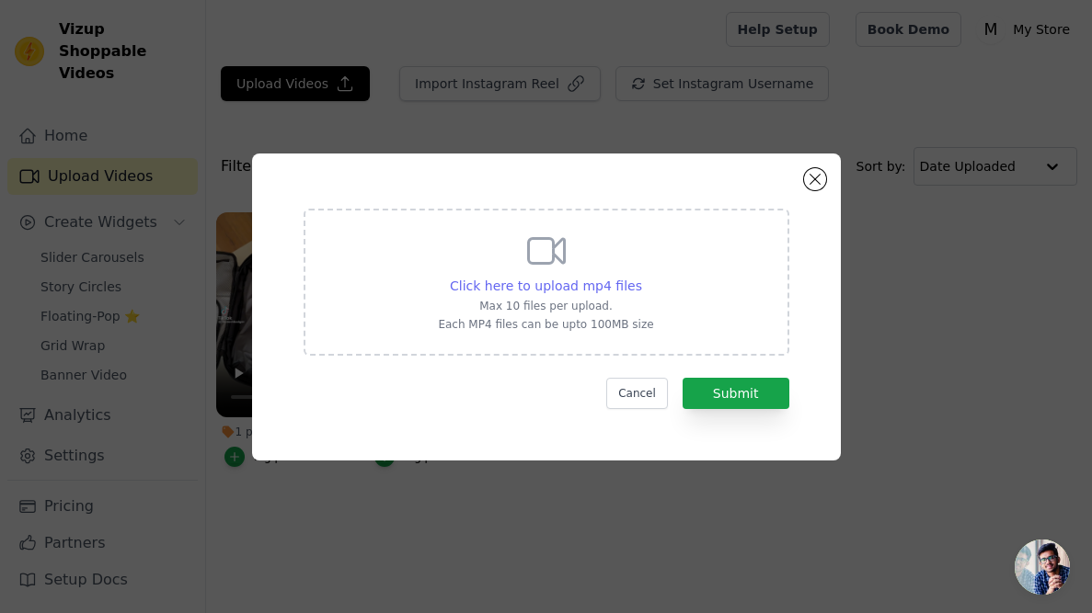
click at [581, 286] on span "Click here to upload mp4 files" at bounding box center [546, 286] width 192 height 15
click at [641, 277] on input "Click here to upload mp4 files Max 10 files per upload. Each MP4 files can be u…" at bounding box center [641, 276] width 1 height 1
type input "C:\fakepath\491943377_1039812824668588_4864069930937708185_n..1758501193606.pub…"
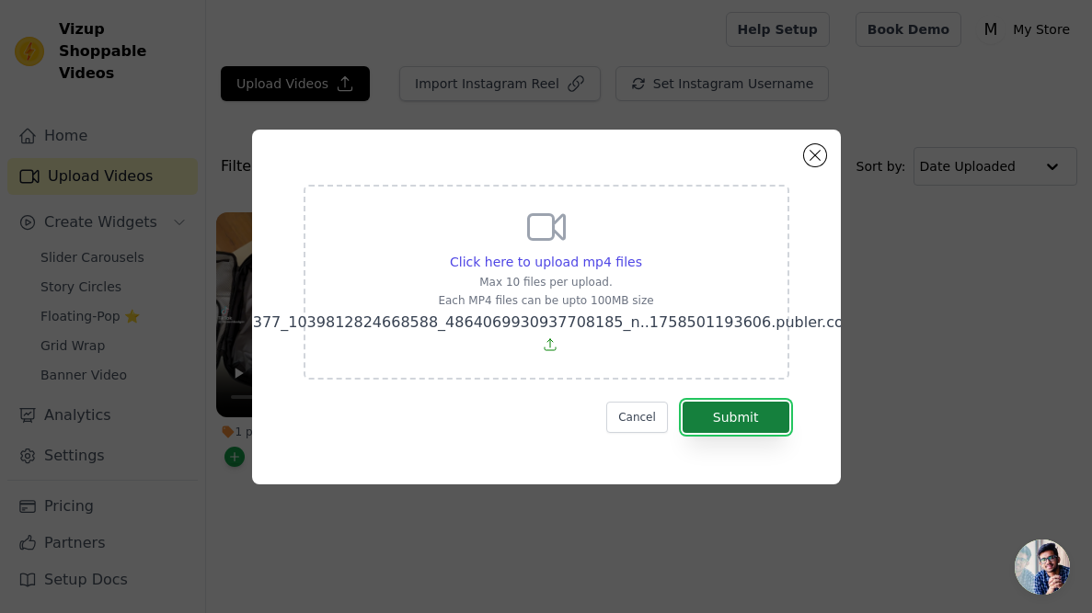
click at [731, 419] on button "Submit" at bounding box center [735, 417] width 107 height 31
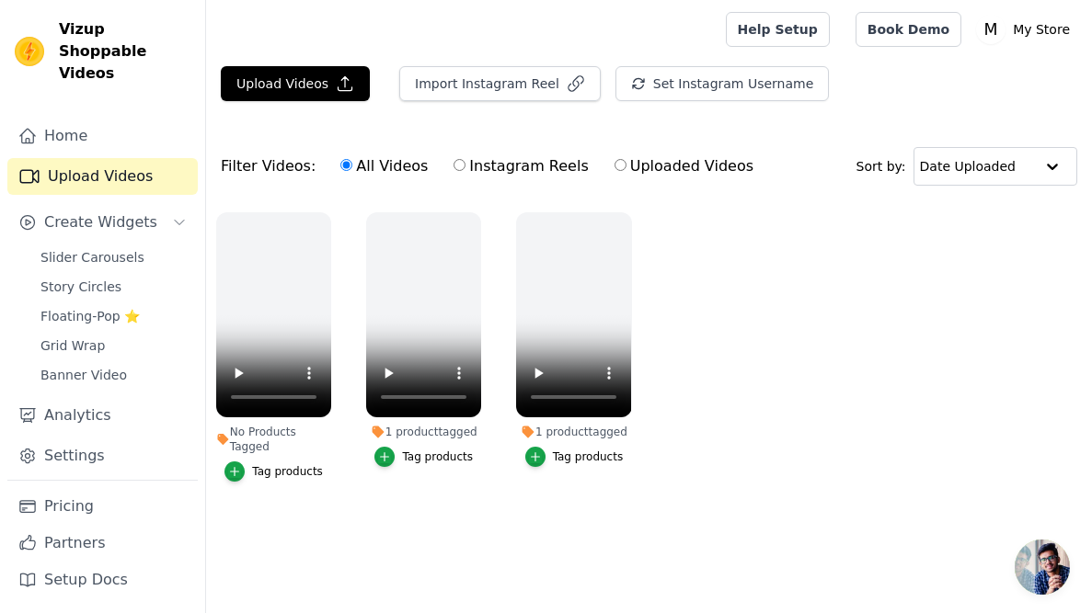
click at [292, 57] on div at bounding box center [462, 29] width 483 height 59
click at [298, 75] on button "Upload Videos" at bounding box center [295, 83] width 149 height 35
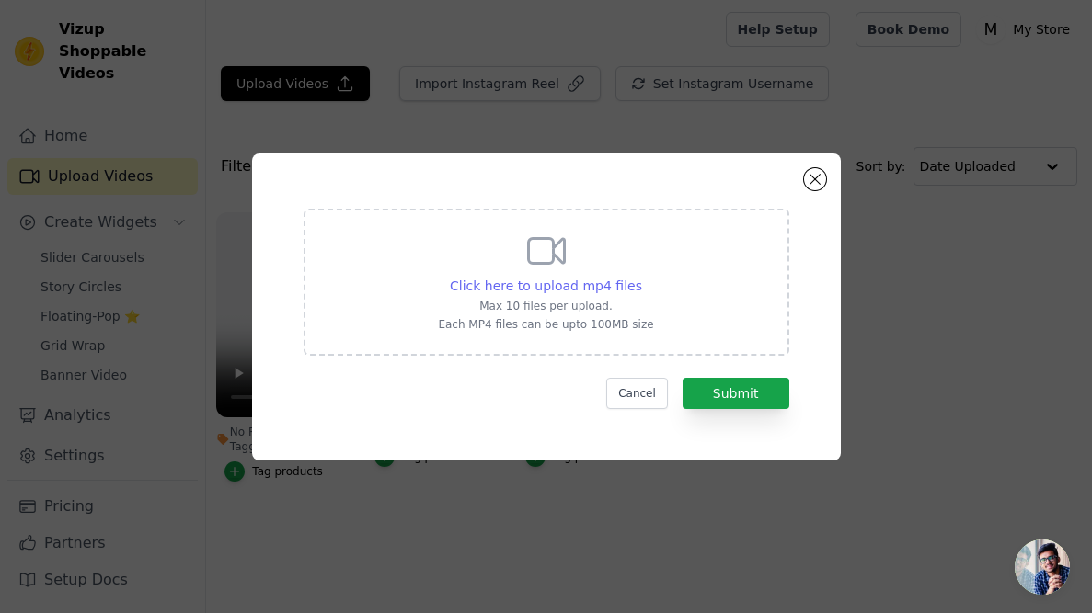
click at [562, 277] on div "Click here to upload mp4 files" at bounding box center [546, 286] width 192 height 18
click at [641, 276] on input "Click here to upload mp4 files Max 10 files per upload. Each MP4 files can be u…" at bounding box center [641, 276] width 1 height 1
type input "C:\fakepath\491566347_1159564295906410_7770678569092294952_n..1758501291702.pub…"
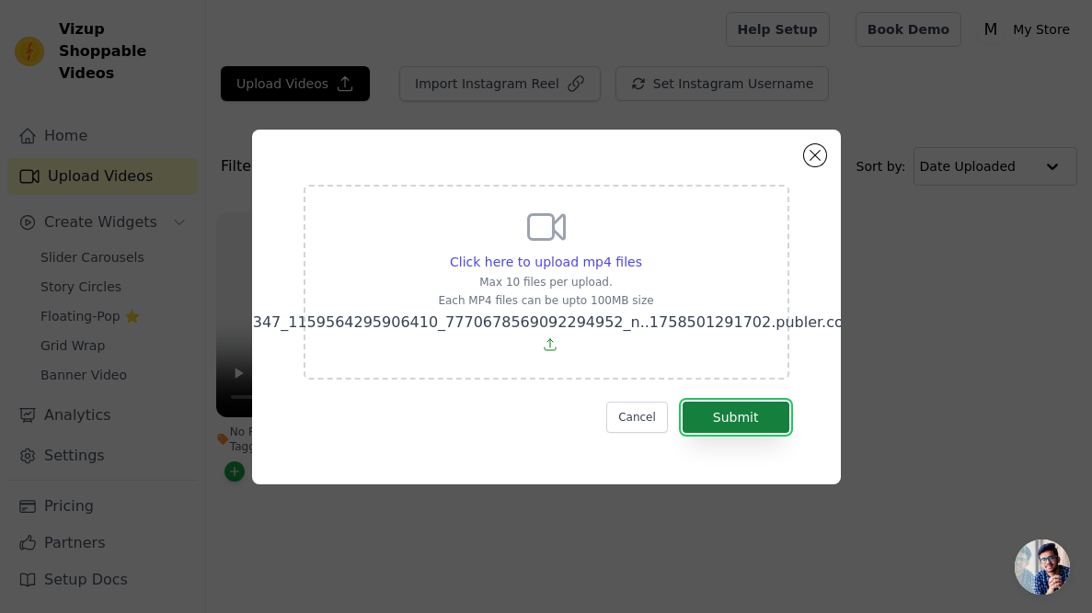
click at [719, 429] on button "Submit" at bounding box center [735, 417] width 107 height 31
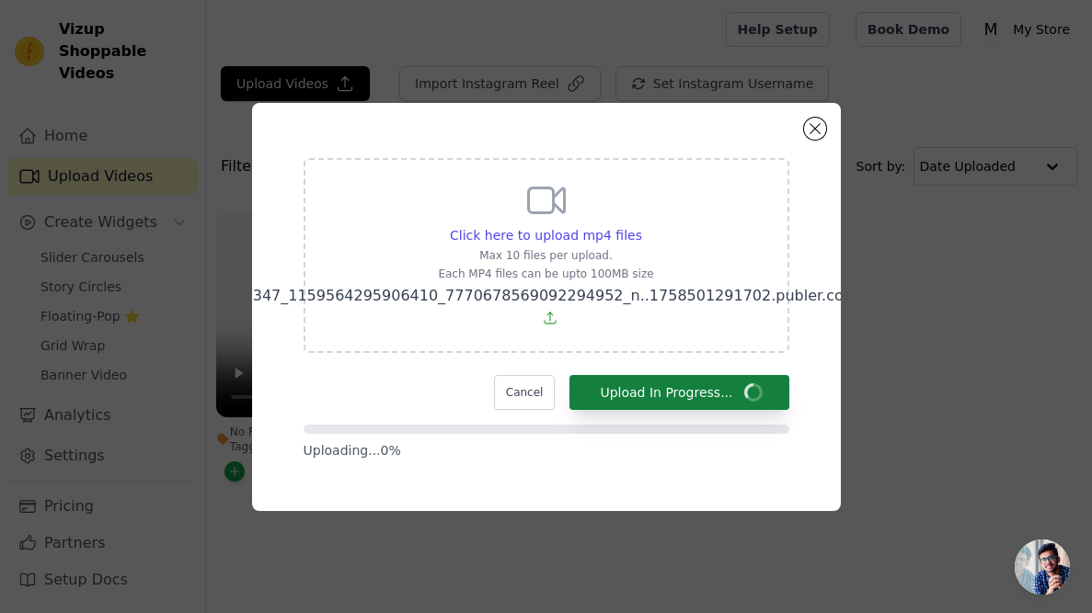
click at [719, 429] on div at bounding box center [546, 429] width 486 height 9
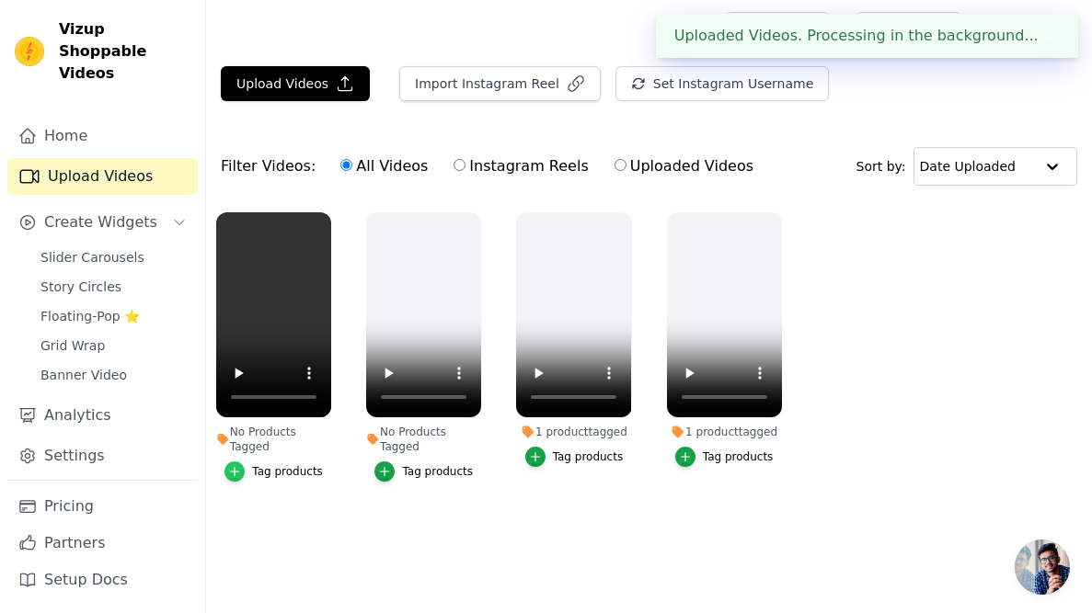
click at [241, 465] on icon "button" at bounding box center [234, 471] width 13 height 13
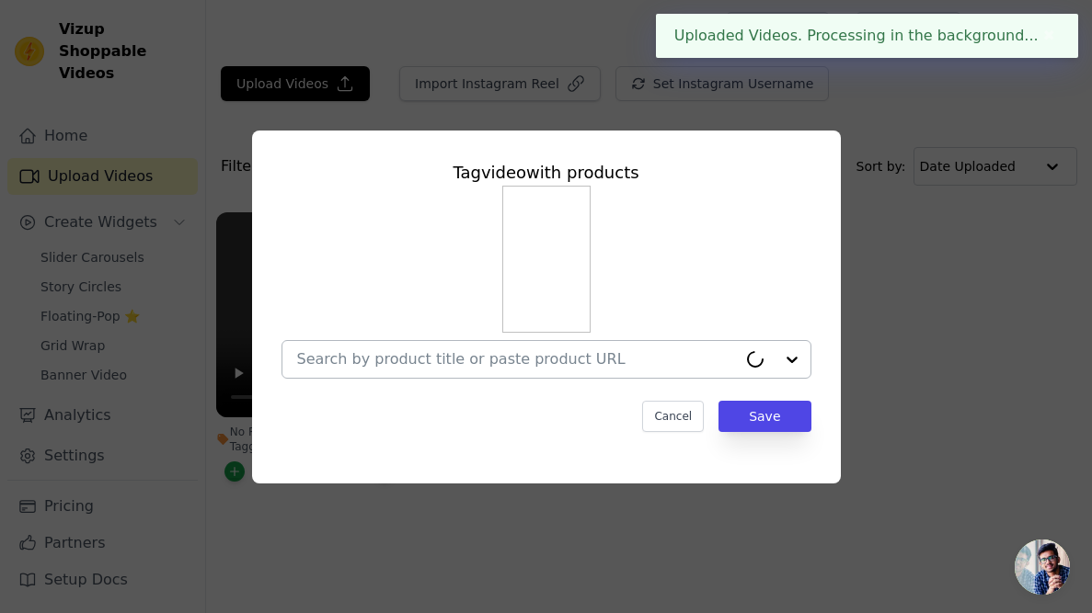
click at [402, 368] on input "No Products Tagged Tag video with products Cancel Save Tag products" at bounding box center [517, 358] width 440 height 17
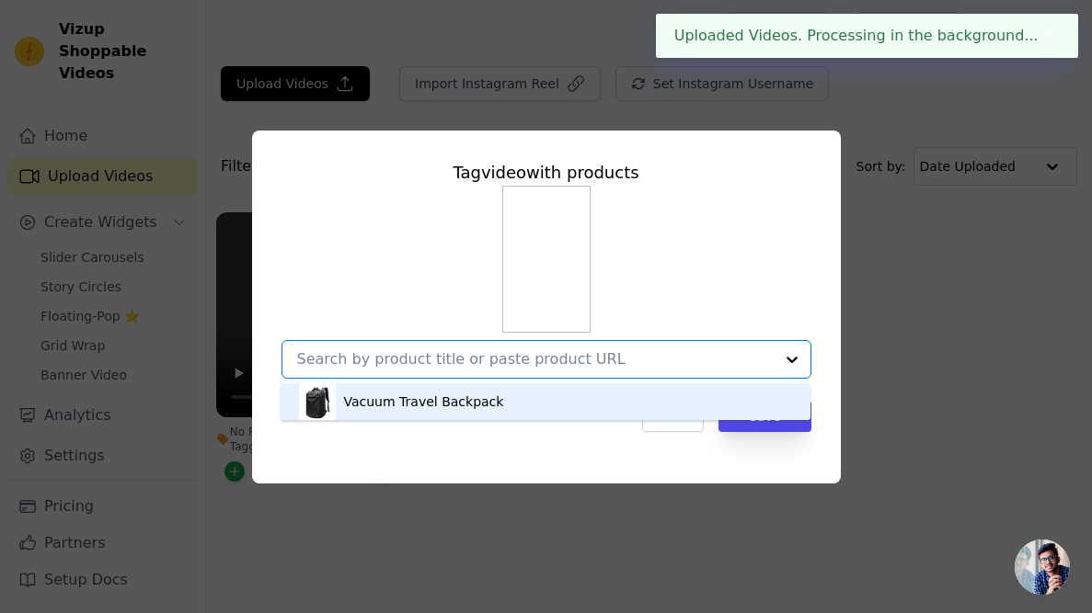
click at [393, 394] on div "Vacuum Travel Backpack" at bounding box center [423, 402] width 160 height 18
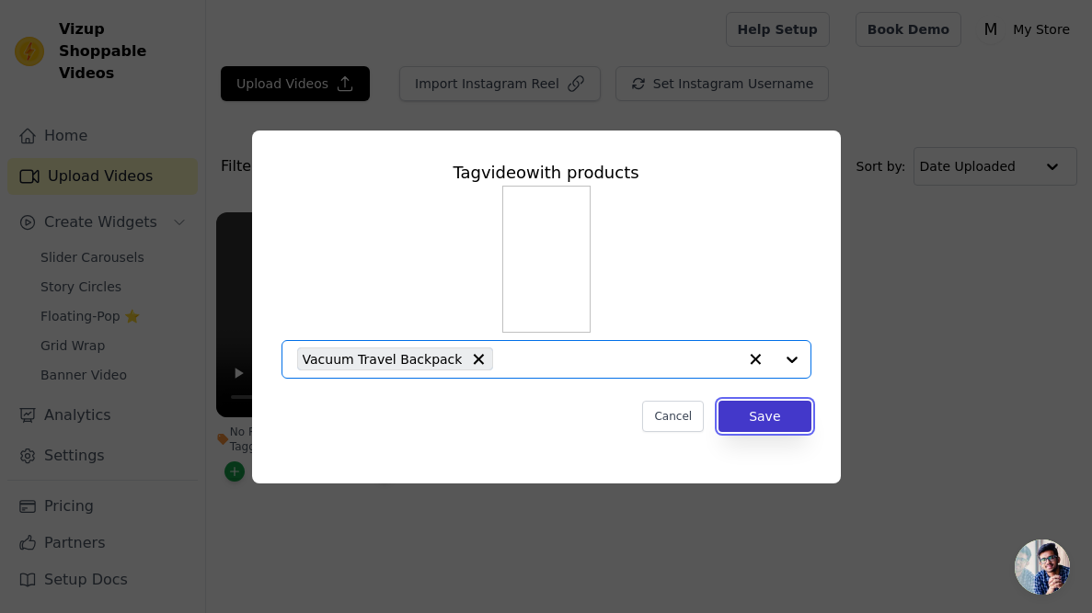
click at [736, 412] on button "Save" at bounding box center [764, 416] width 92 height 31
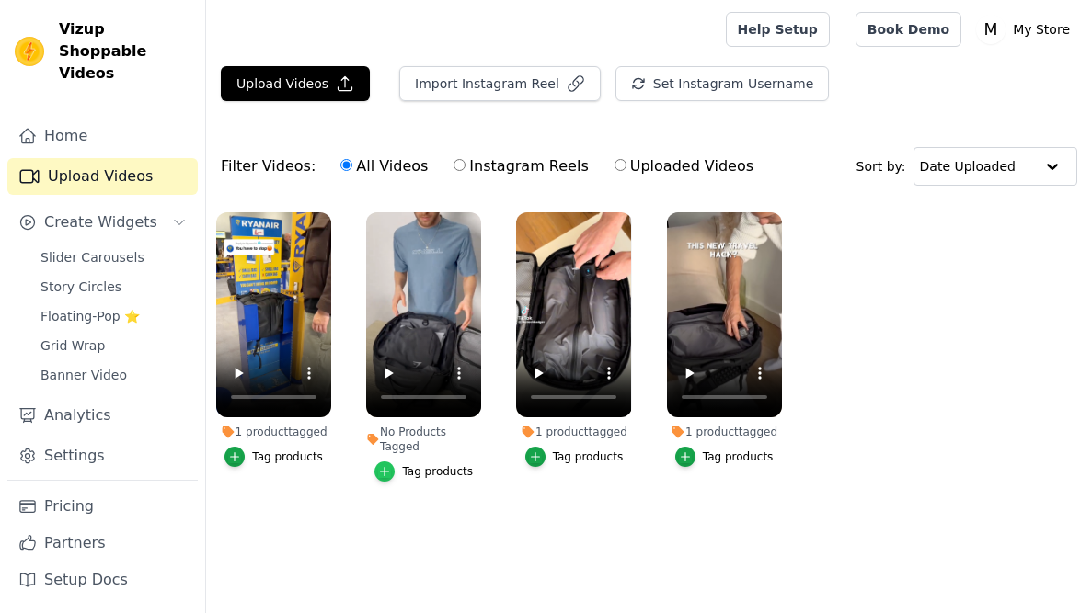
click at [391, 465] on icon "button" at bounding box center [384, 471] width 13 height 13
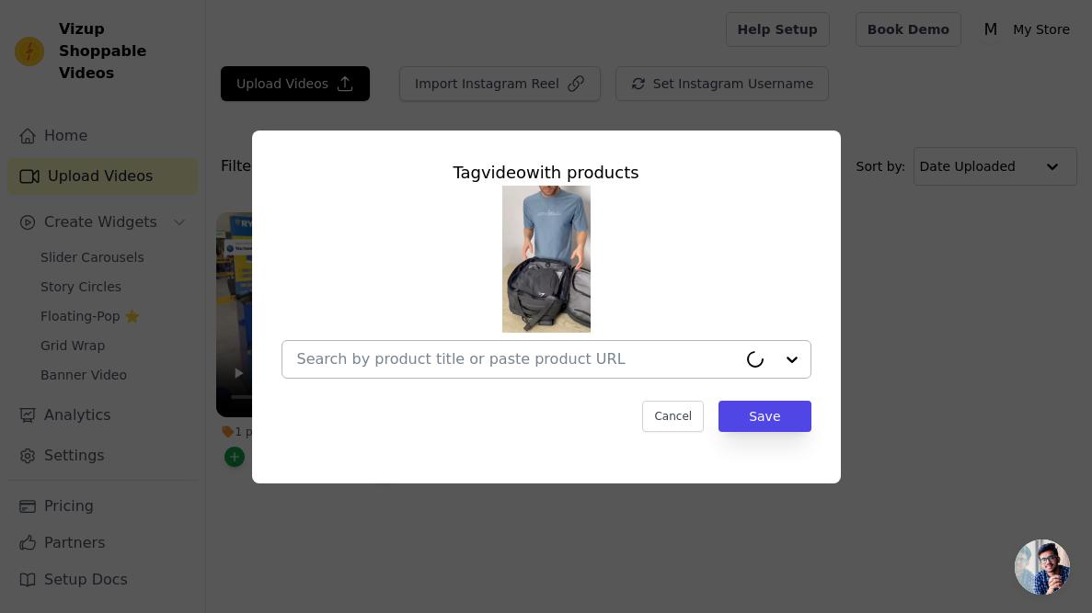
click at [514, 369] on div at bounding box center [517, 359] width 440 height 37
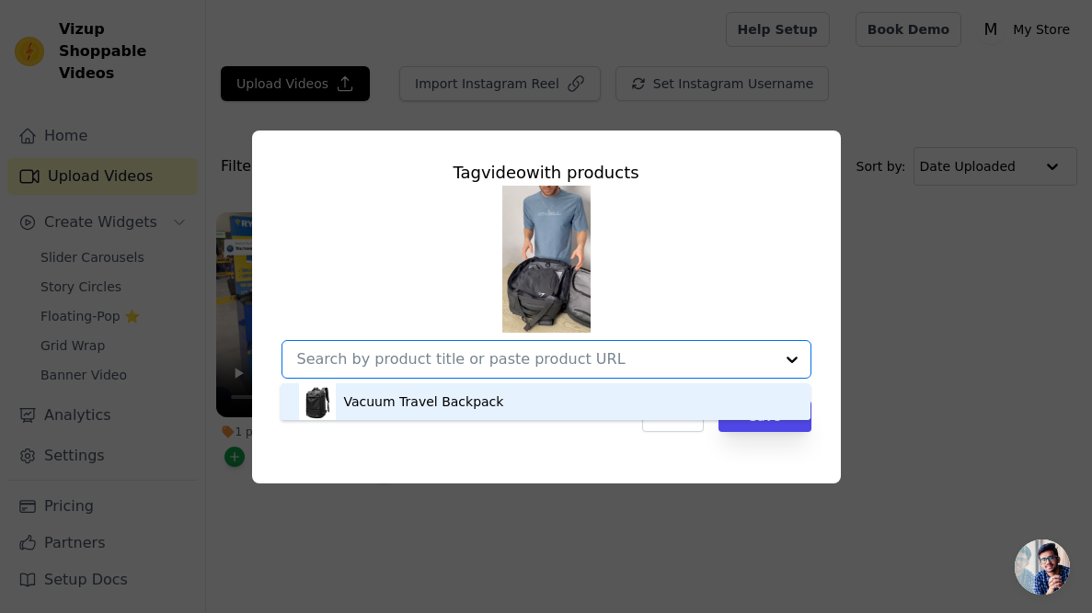
click at [502, 395] on div "Vacuum Travel Backpack" at bounding box center [545, 401] width 493 height 37
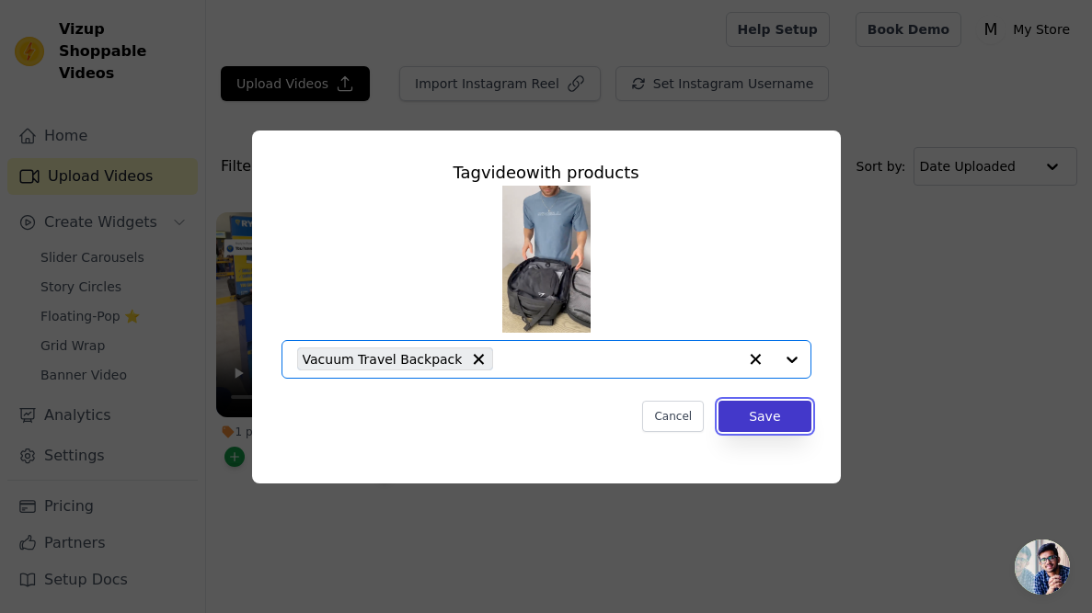
click at [769, 426] on button "Save" at bounding box center [764, 416] width 92 height 31
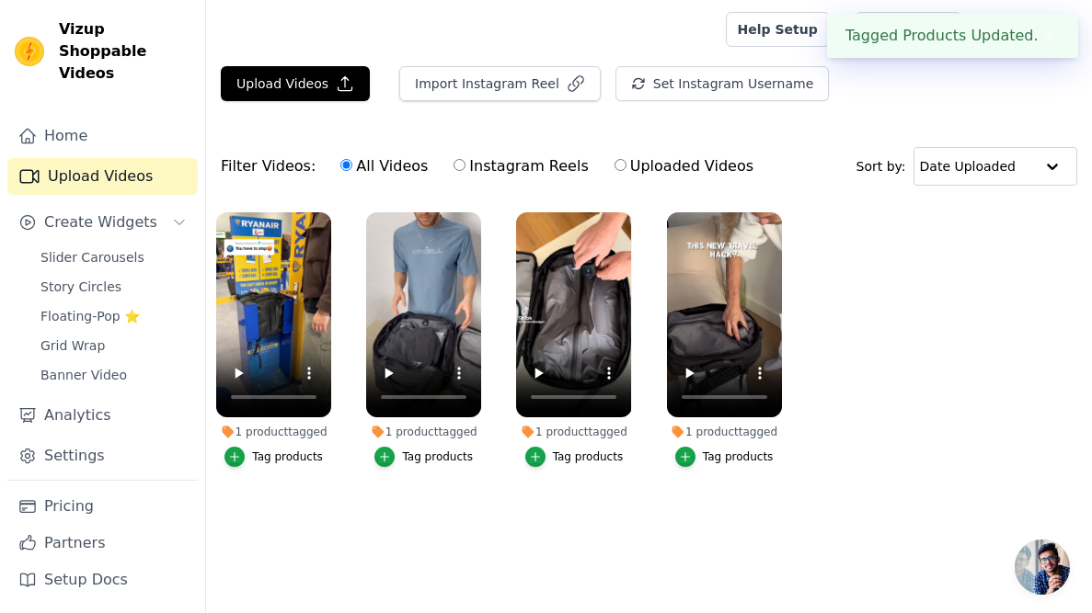
click at [408, 452] on div "Tag products" at bounding box center [437, 457] width 71 height 15
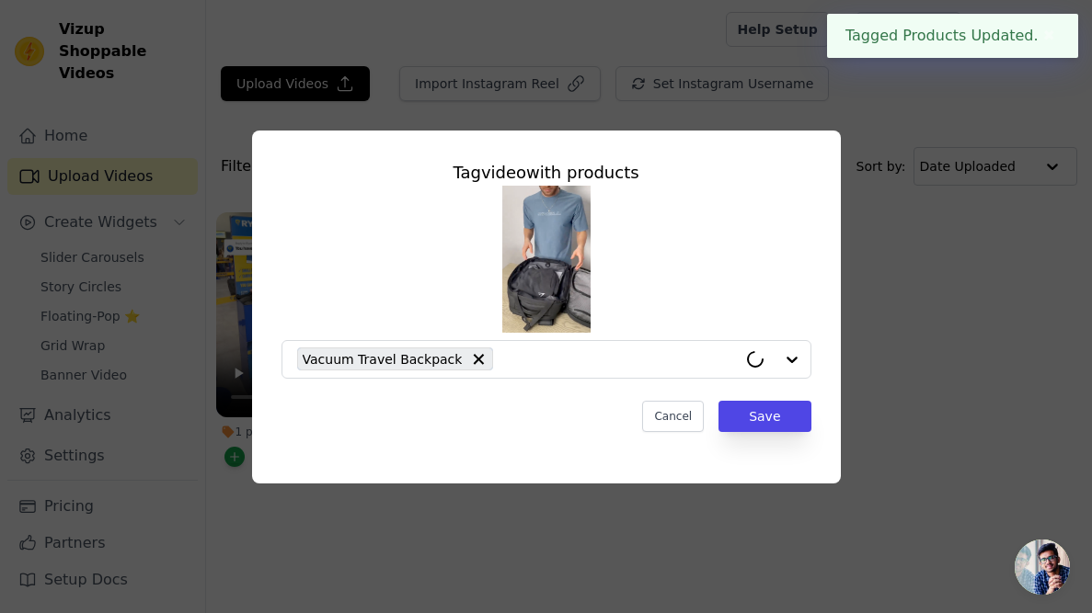
click at [809, 325] on div "Vacuum Travel Backpack" at bounding box center [546, 282] width 530 height 193
click at [716, 354] on input "1 product tagged Tag video with products Vacuum Travel Backpack Cancel Save Tag…" at bounding box center [619, 358] width 234 height 17
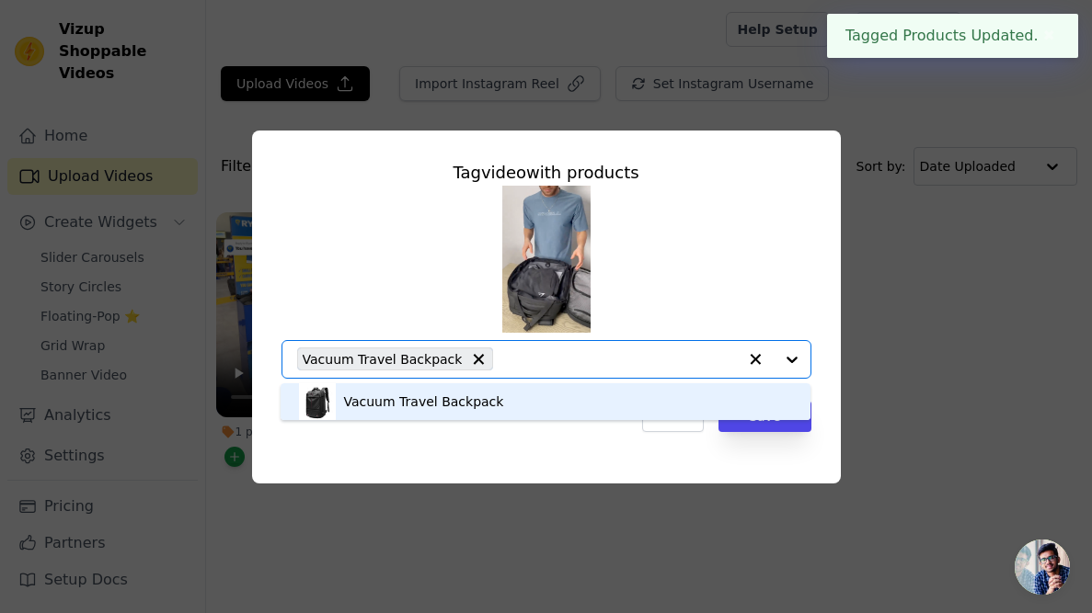
click at [704, 391] on div "Vacuum Travel Backpack" at bounding box center [545, 401] width 493 height 37
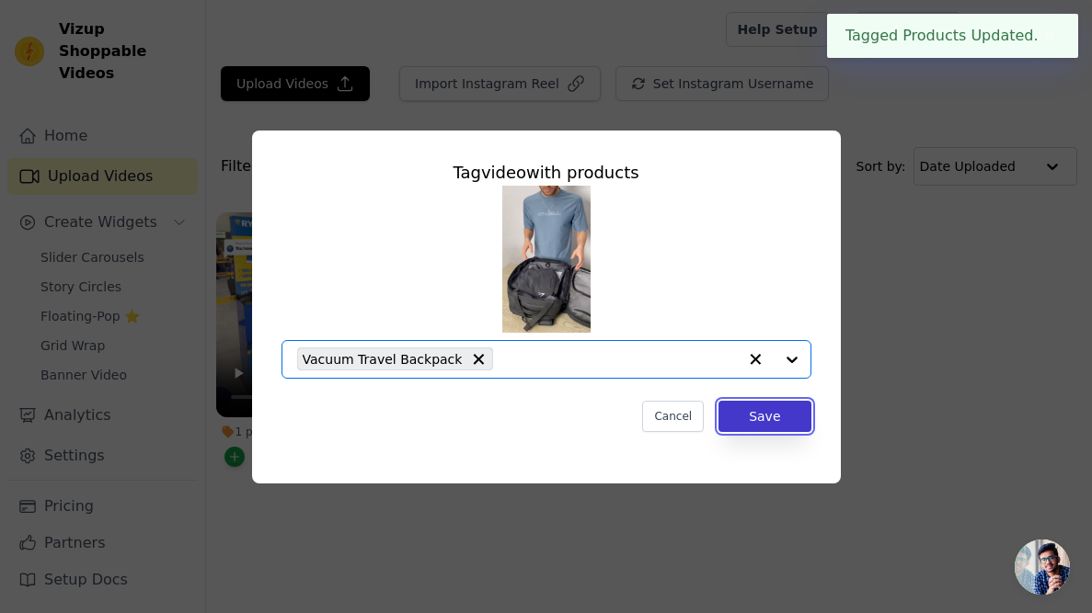
click at [749, 410] on button "Save" at bounding box center [764, 416] width 92 height 31
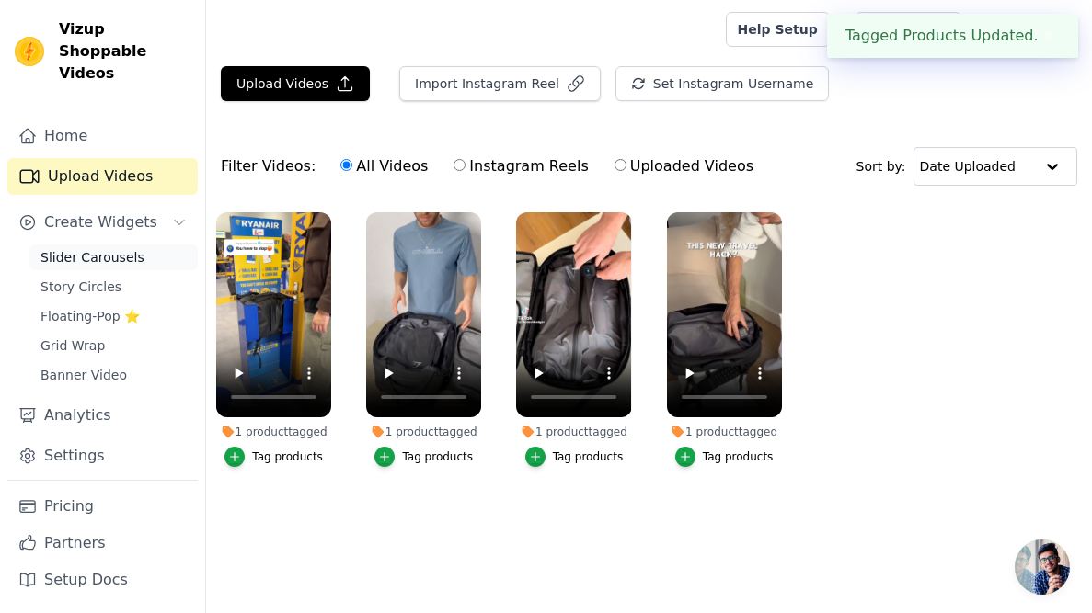
click at [129, 248] on span "Slider Carousels" at bounding box center [92, 257] width 104 height 18
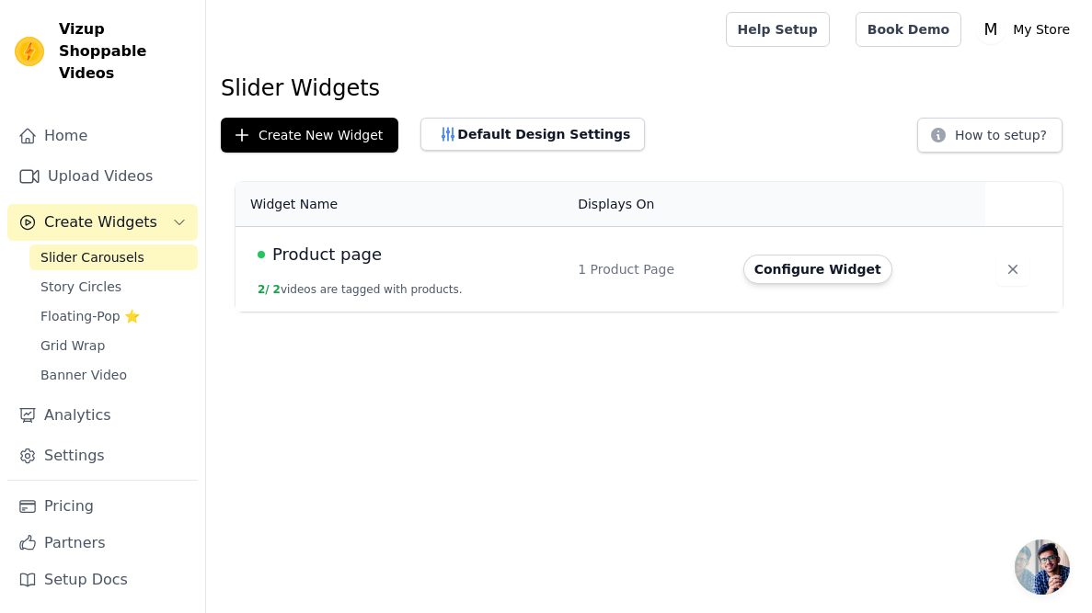
click at [104, 248] on span "Slider Carousels" at bounding box center [92, 257] width 104 height 18
click at [810, 263] on button "Configure Widget" at bounding box center [817, 269] width 149 height 29
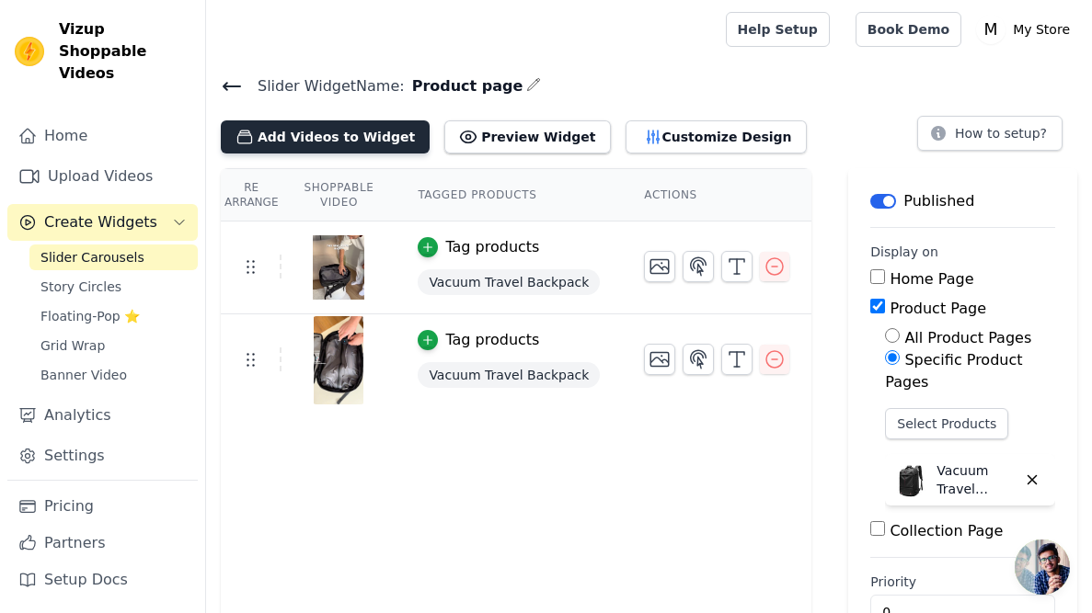
click at [348, 128] on button "Add Videos to Widget" at bounding box center [325, 136] width 209 height 33
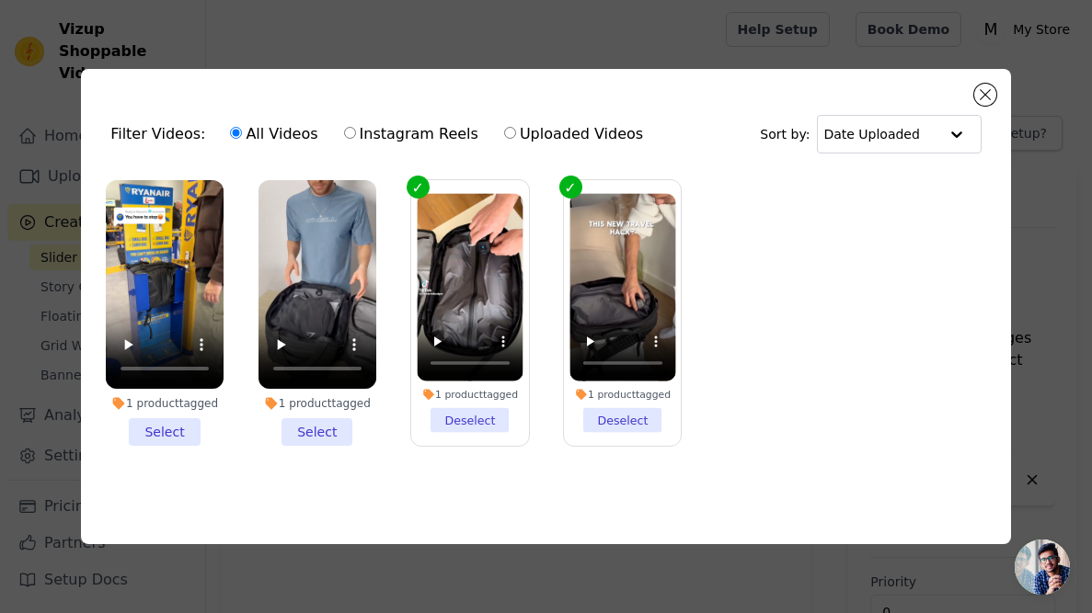
click at [156, 431] on li "1 product tagged Select" at bounding box center [165, 313] width 118 height 266
click at [0, 0] on input "1 product tagged Select" at bounding box center [0, 0] width 0 height 0
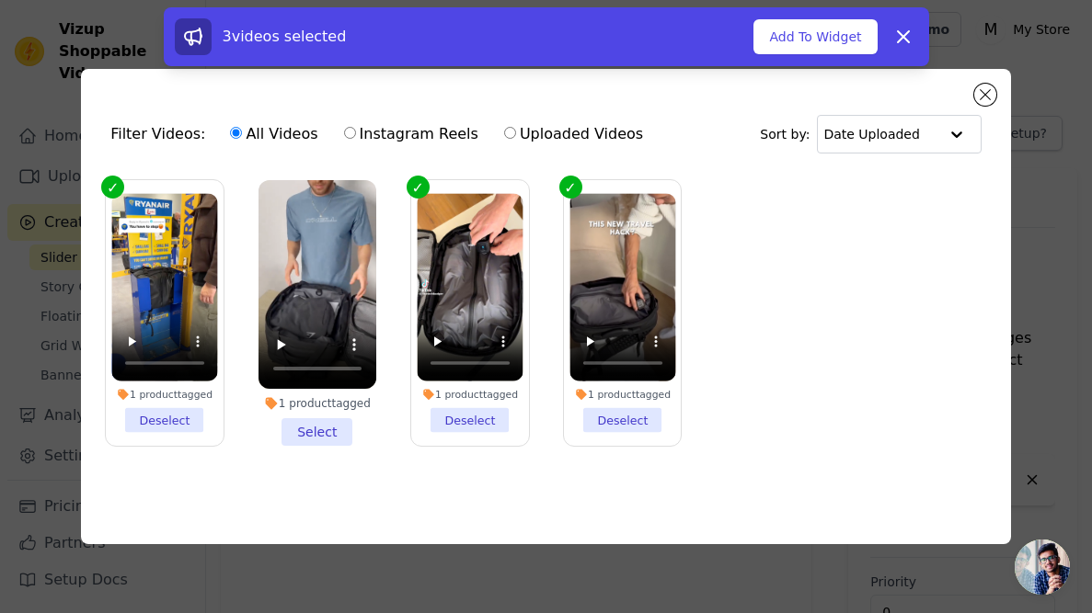
click at [306, 424] on li "1 product tagged Select" at bounding box center [317, 313] width 118 height 266
click at [0, 0] on input "1 product tagged Select" at bounding box center [0, 0] width 0 height 0
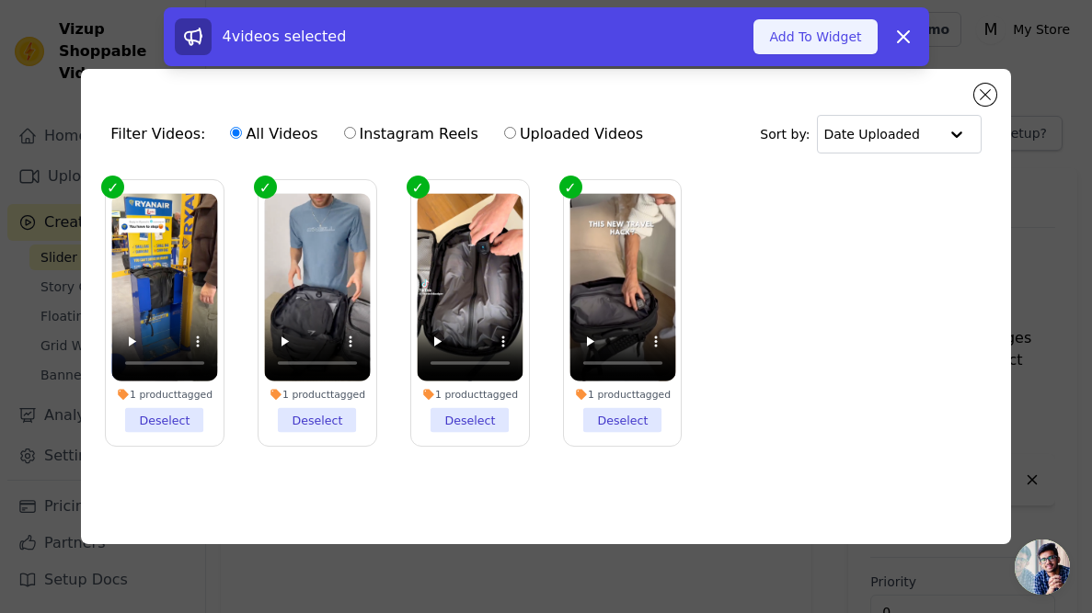
click at [825, 37] on button "Add To Widget" at bounding box center [814, 36] width 123 height 35
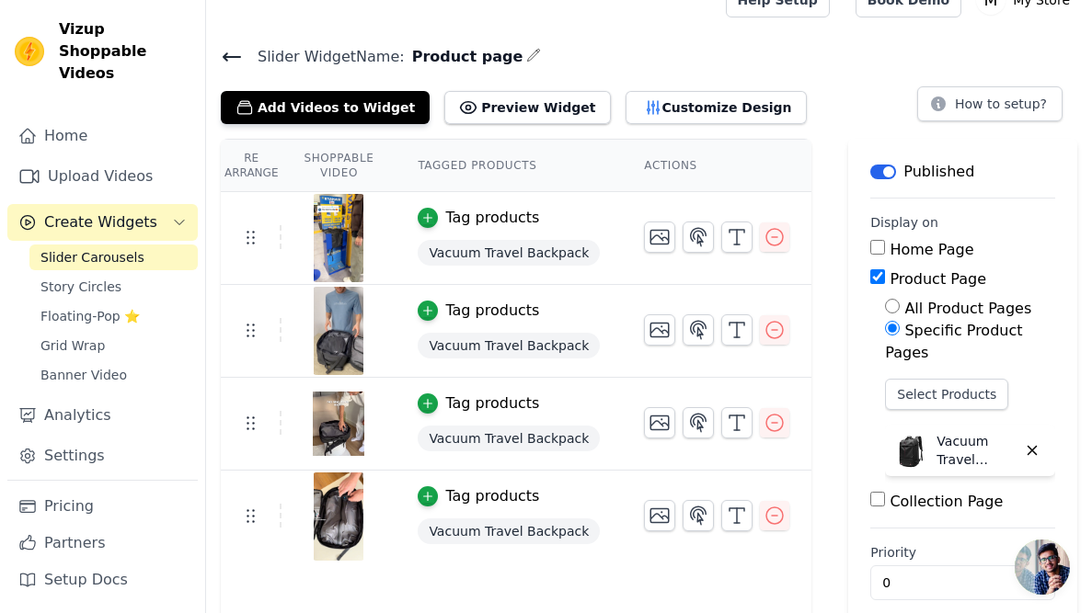
scroll to position [29, 0]
